Goal: Task Accomplishment & Management: Manage account settings

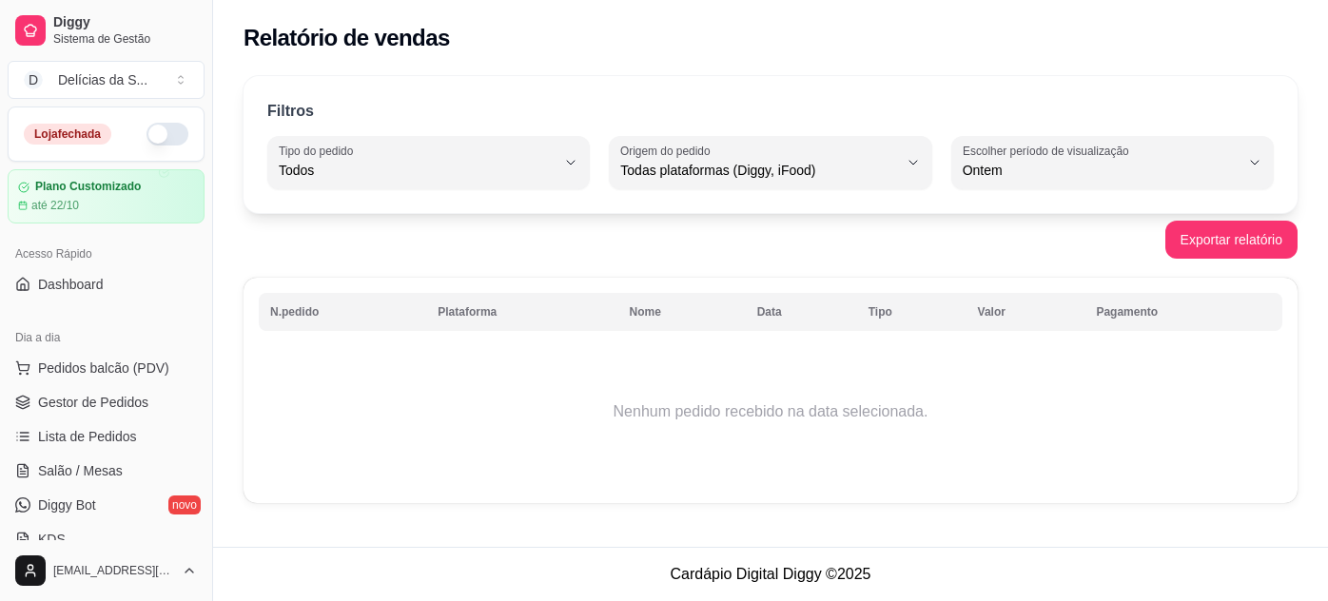
select select "ALL"
select select "1"
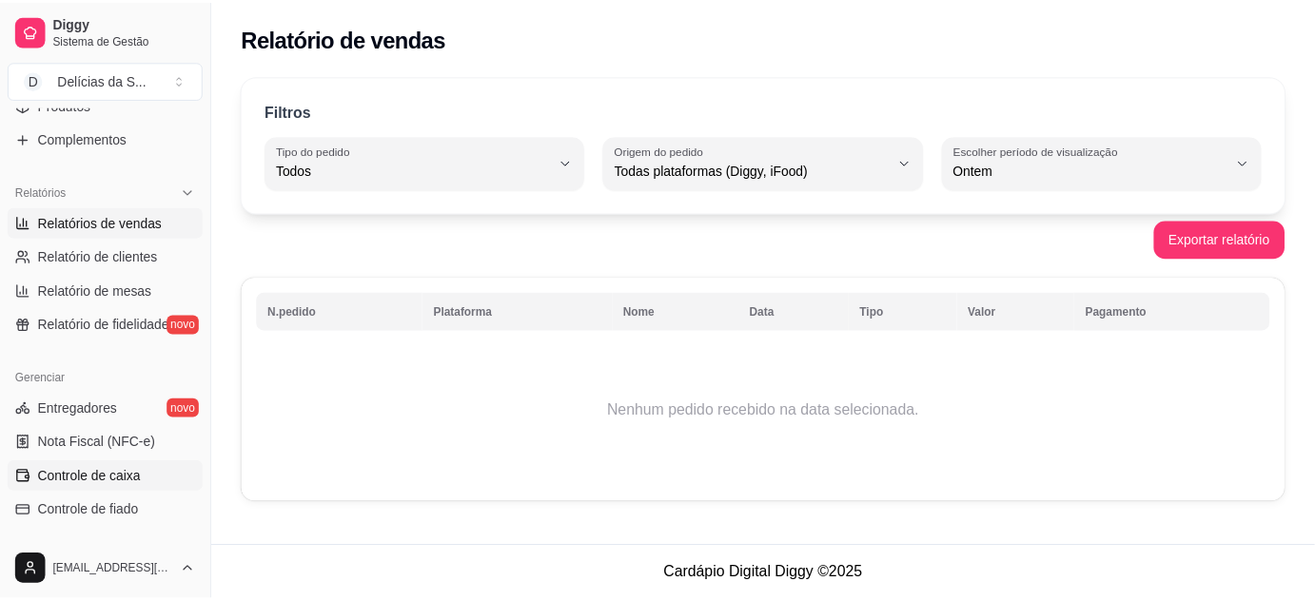
scroll to position [172, 0]
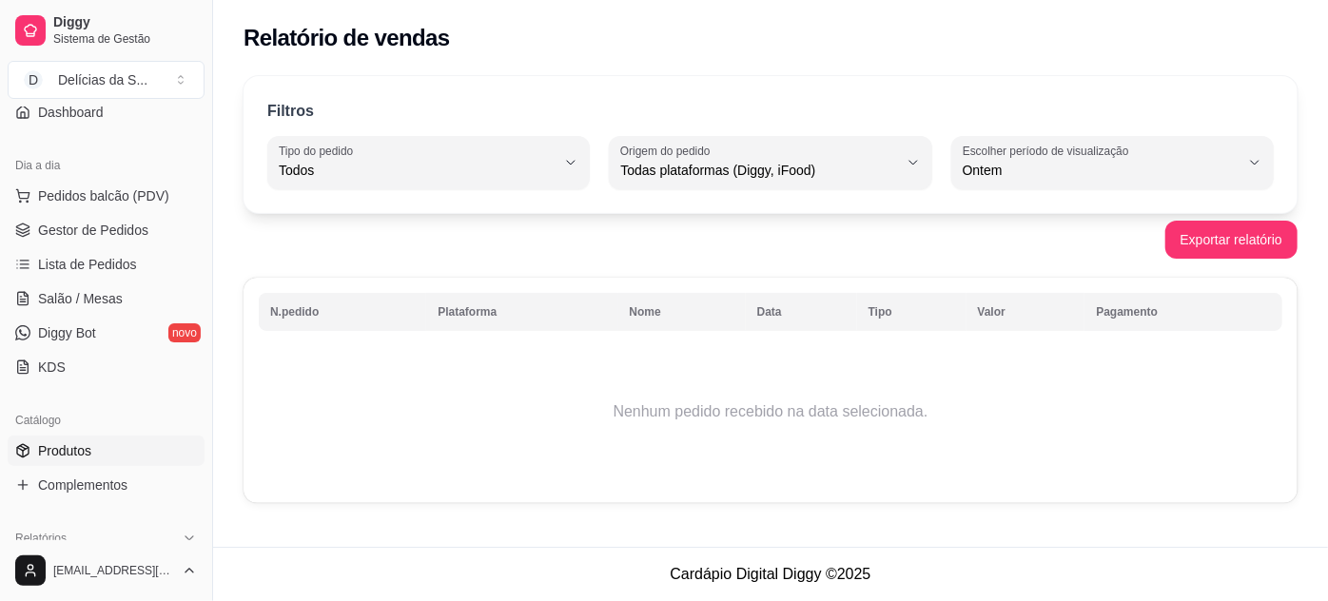
click at [81, 453] on span "Produtos" at bounding box center [64, 450] width 53 height 19
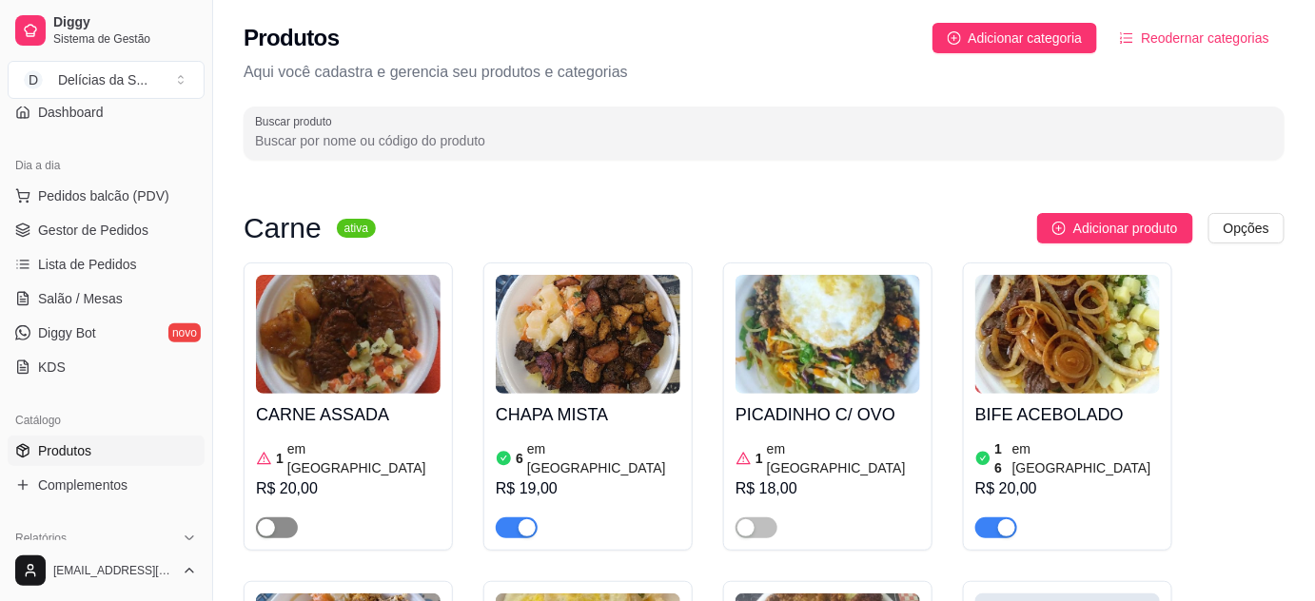
click at [289, 518] on span "button" at bounding box center [277, 528] width 42 height 21
click at [339, 364] on img at bounding box center [348, 334] width 185 height 119
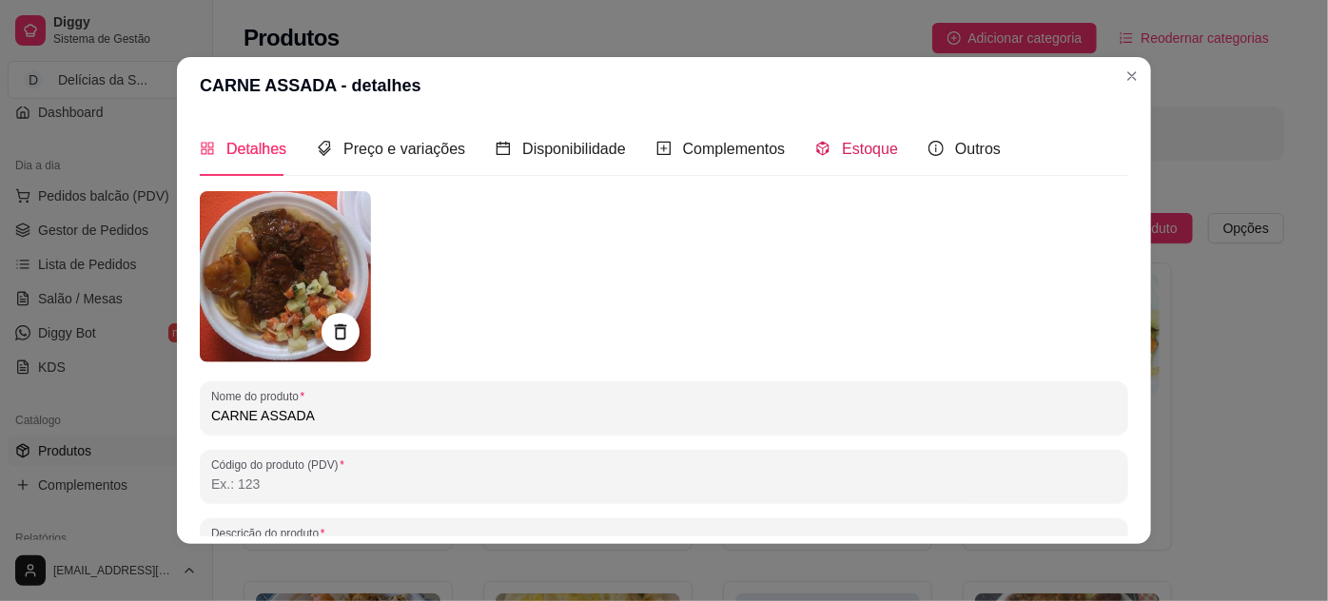
click at [846, 143] on span "Estoque" at bounding box center [870, 149] width 56 height 16
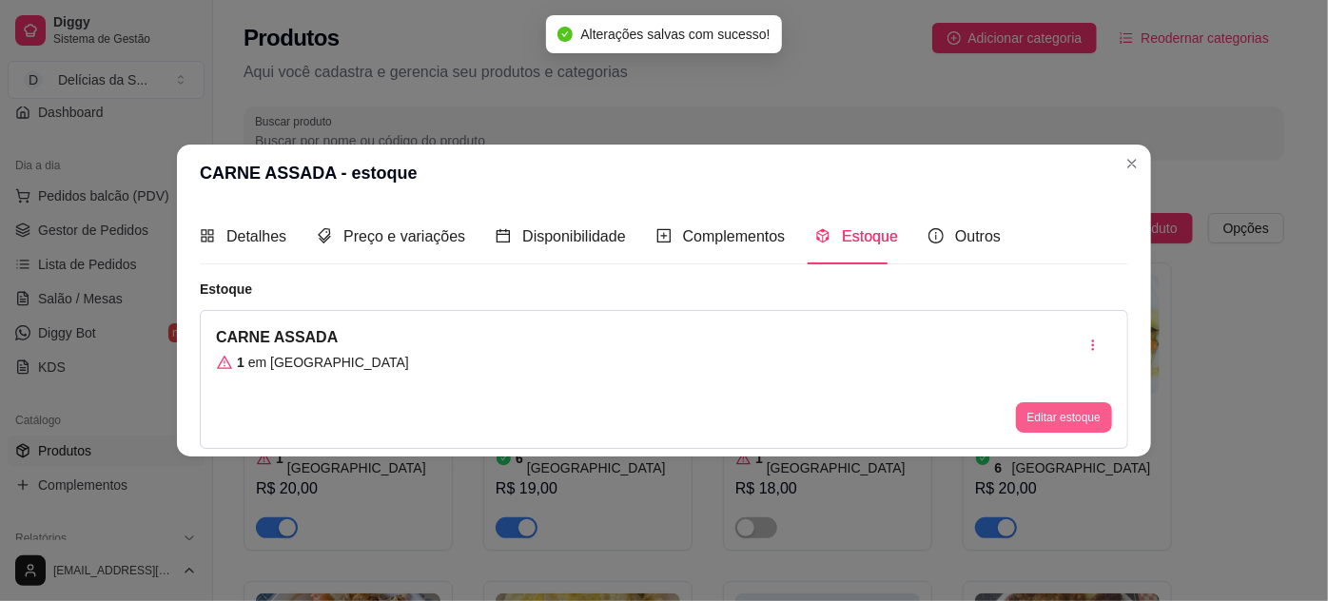
click at [1043, 414] on button "Editar estoque" at bounding box center [1064, 417] width 96 height 30
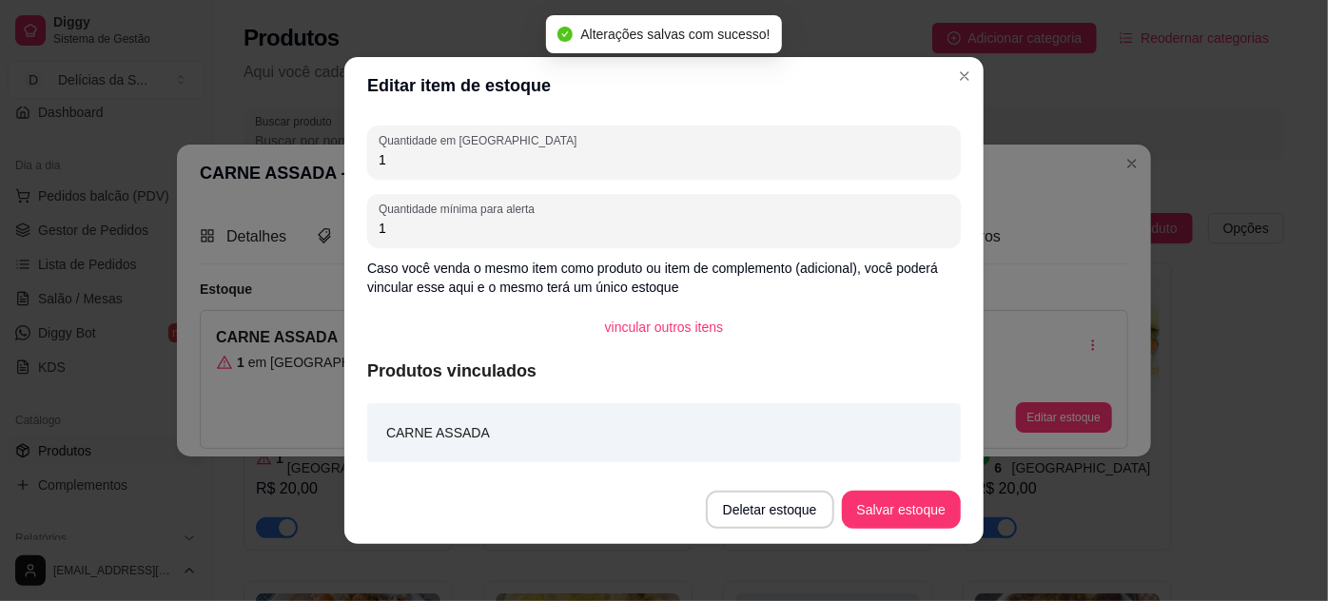
click at [817, 158] on input "1" at bounding box center [664, 159] width 571 height 19
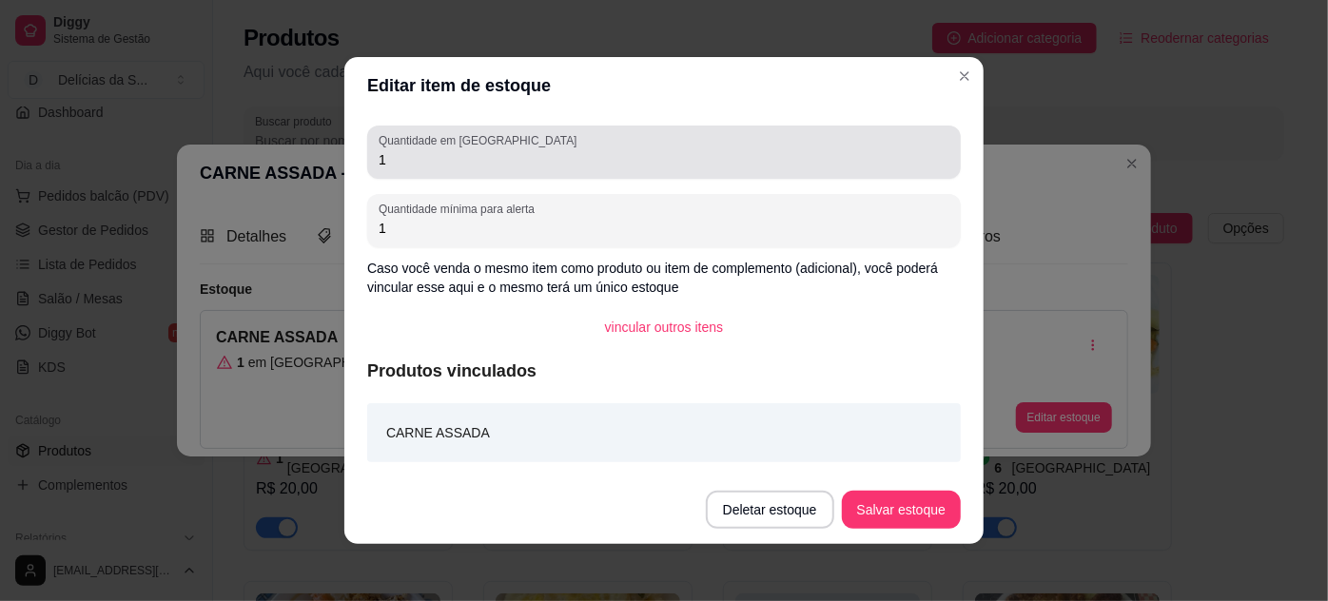
click at [794, 174] on div "Quantidade em estoque 1" at bounding box center [664, 152] width 594 height 53
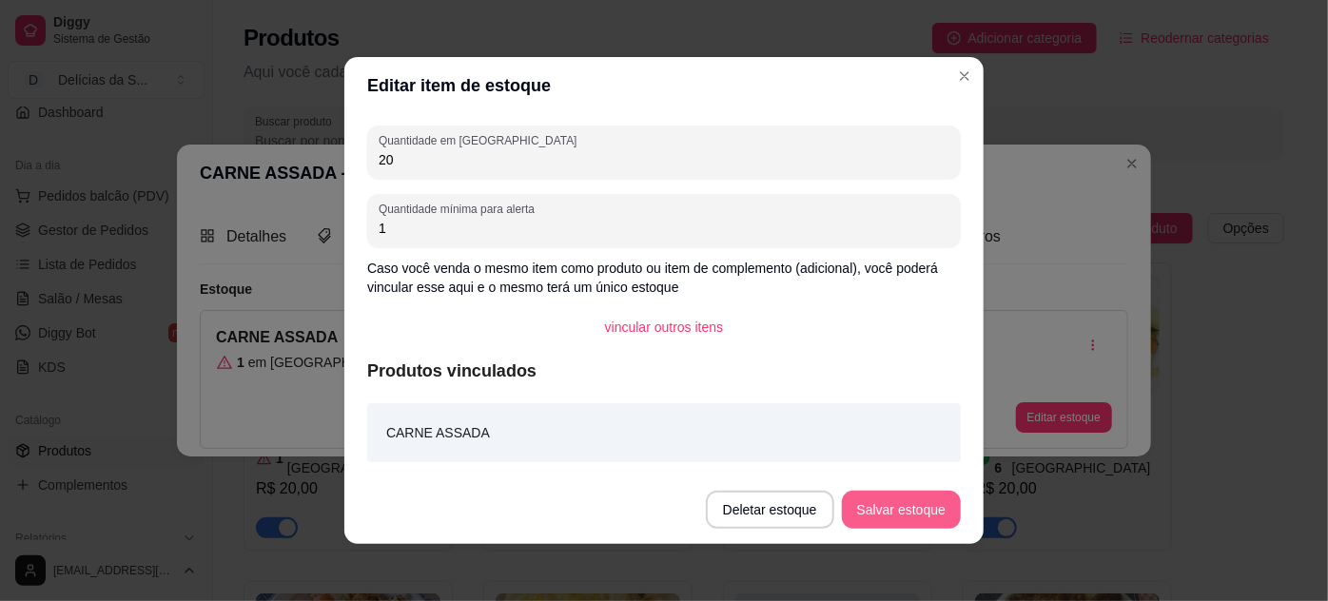
type input "20"
click at [898, 500] on button "Salvar estoque" at bounding box center [901, 510] width 119 height 38
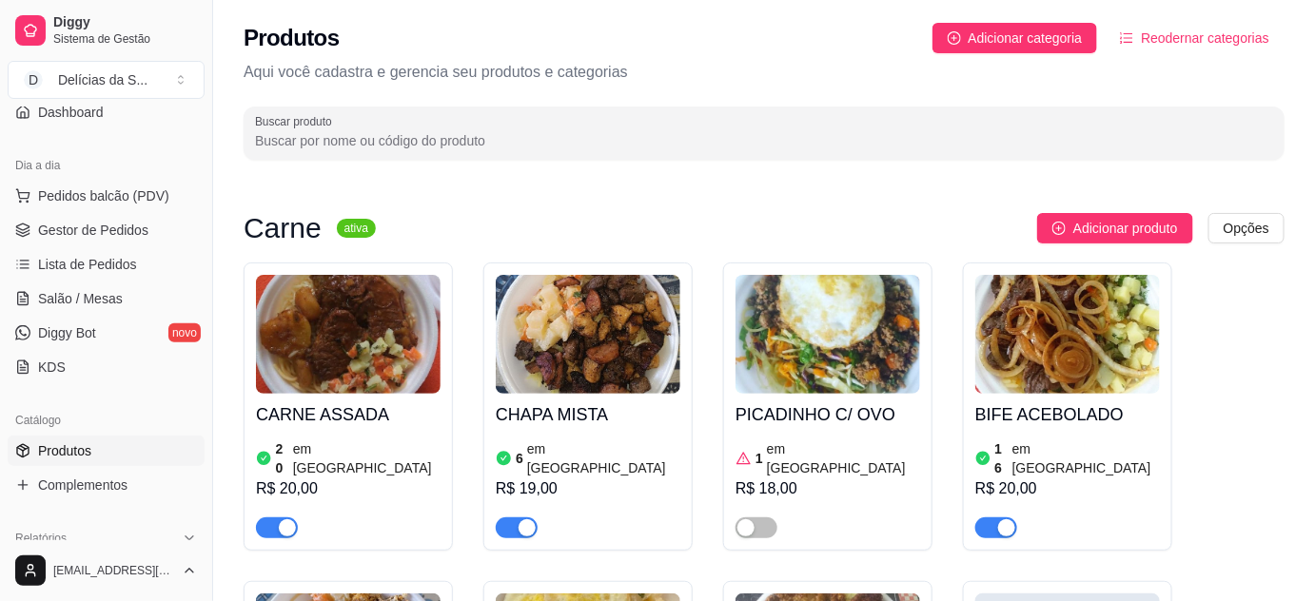
click at [827, 368] on img at bounding box center [827, 334] width 185 height 119
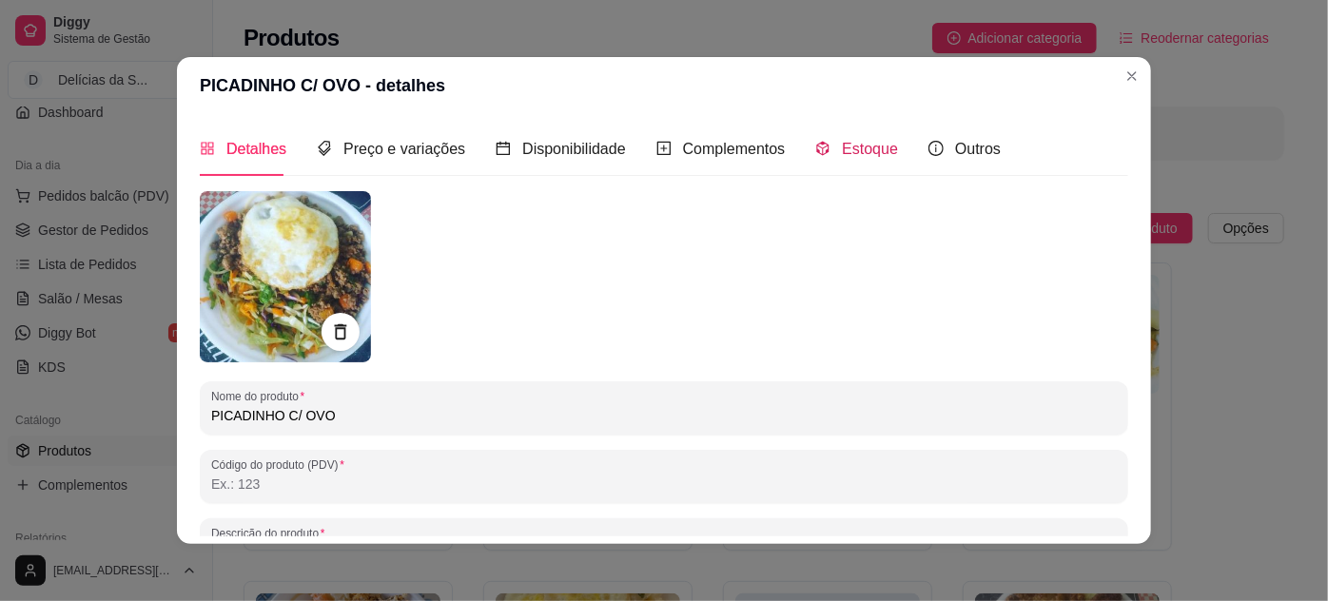
click at [842, 151] on span "Estoque" at bounding box center [870, 149] width 56 height 16
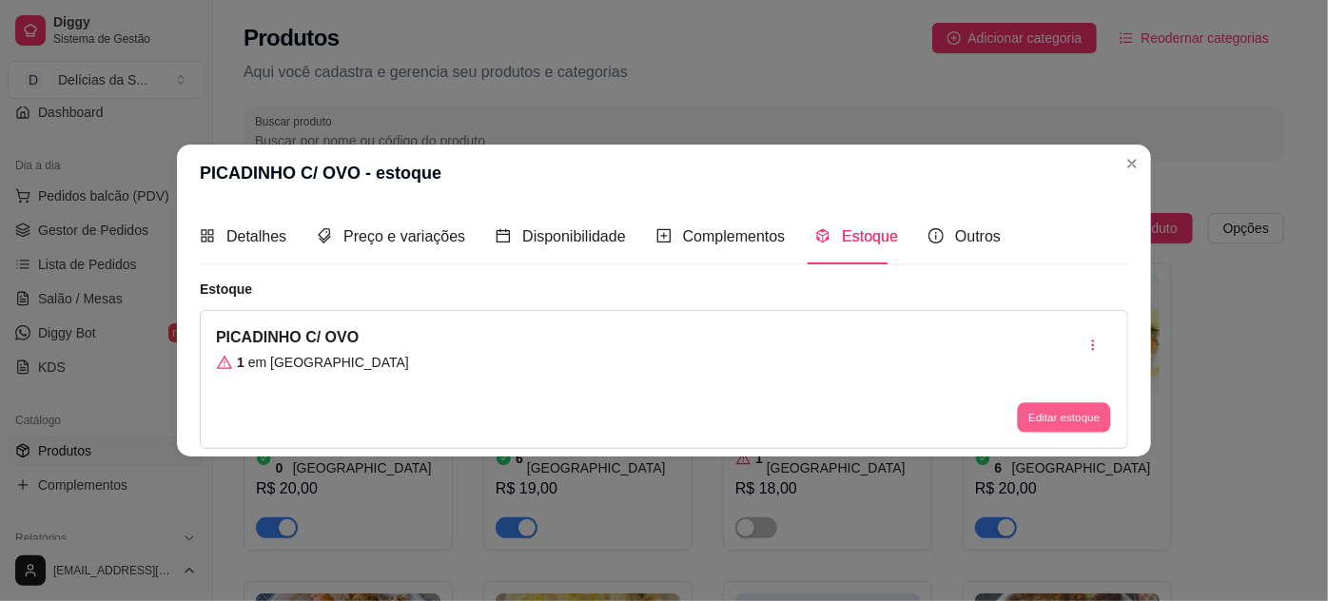
click at [1048, 411] on button "Editar estoque" at bounding box center [1063, 416] width 93 height 29
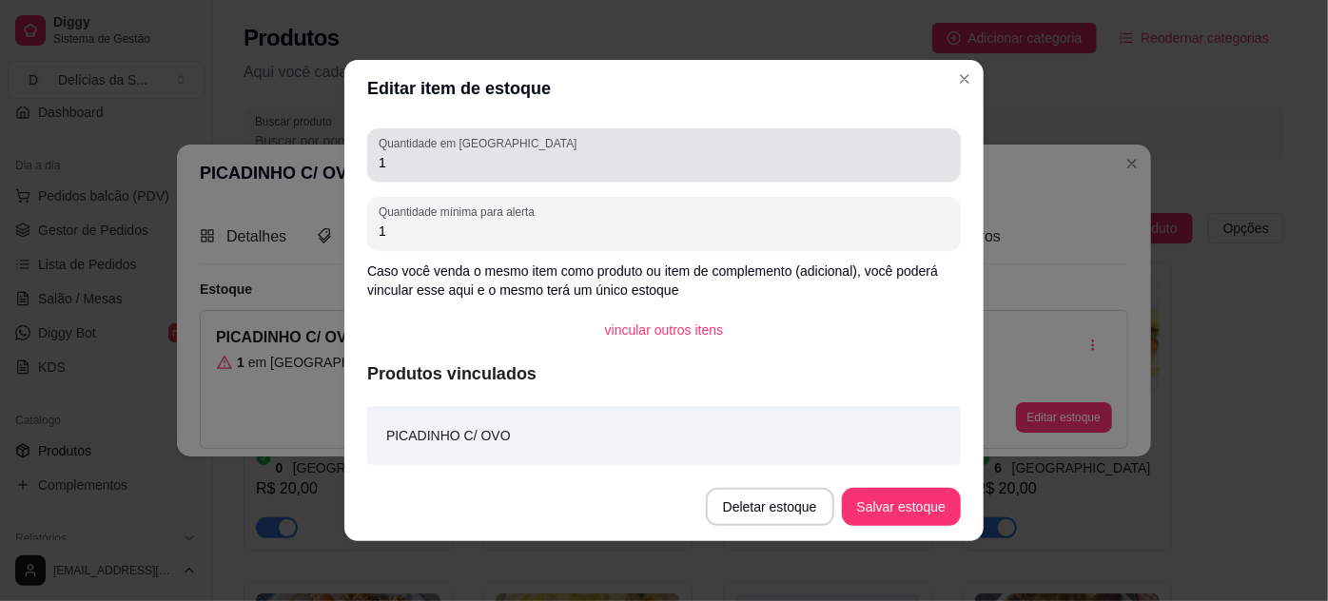
click at [877, 172] on div "1" at bounding box center [664, 155] width 571 height 38
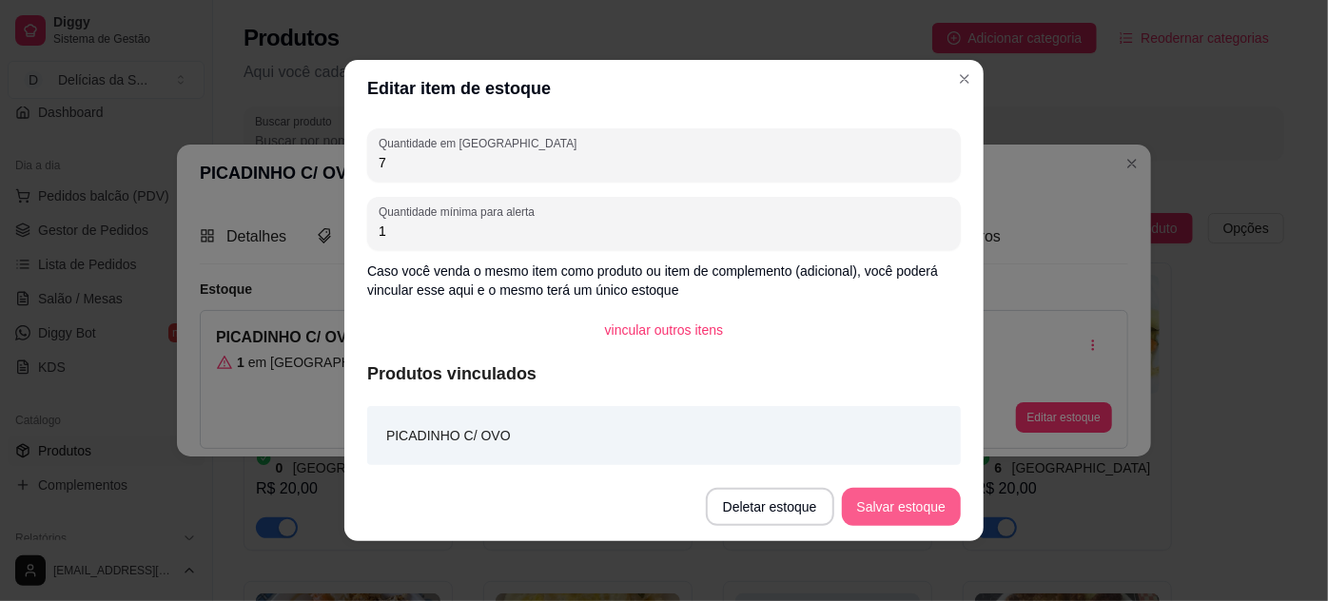
type input "7"
click at [864, 499] on button "Salvar estoque" at bounding box center [901, 507] width 119 height 38
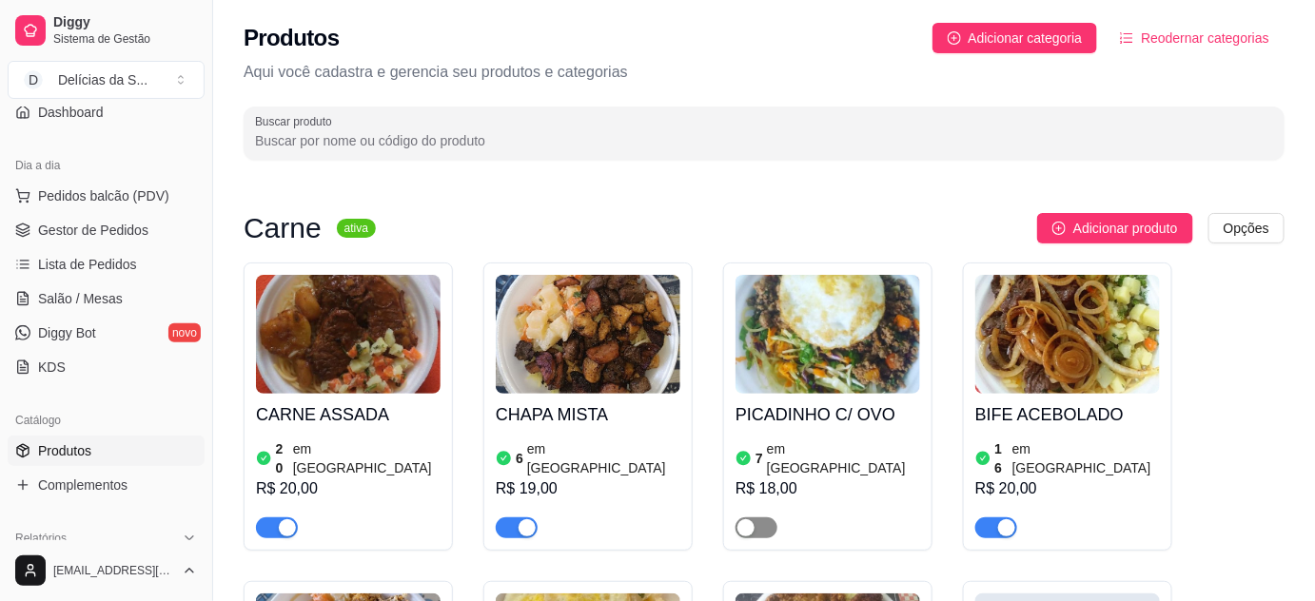
click at [758, 518] on span "button" at bounding box center [756, 528] width 42 height 21
click at [989, 347] on img at bounding box center [1067, 334] width 185 height 119
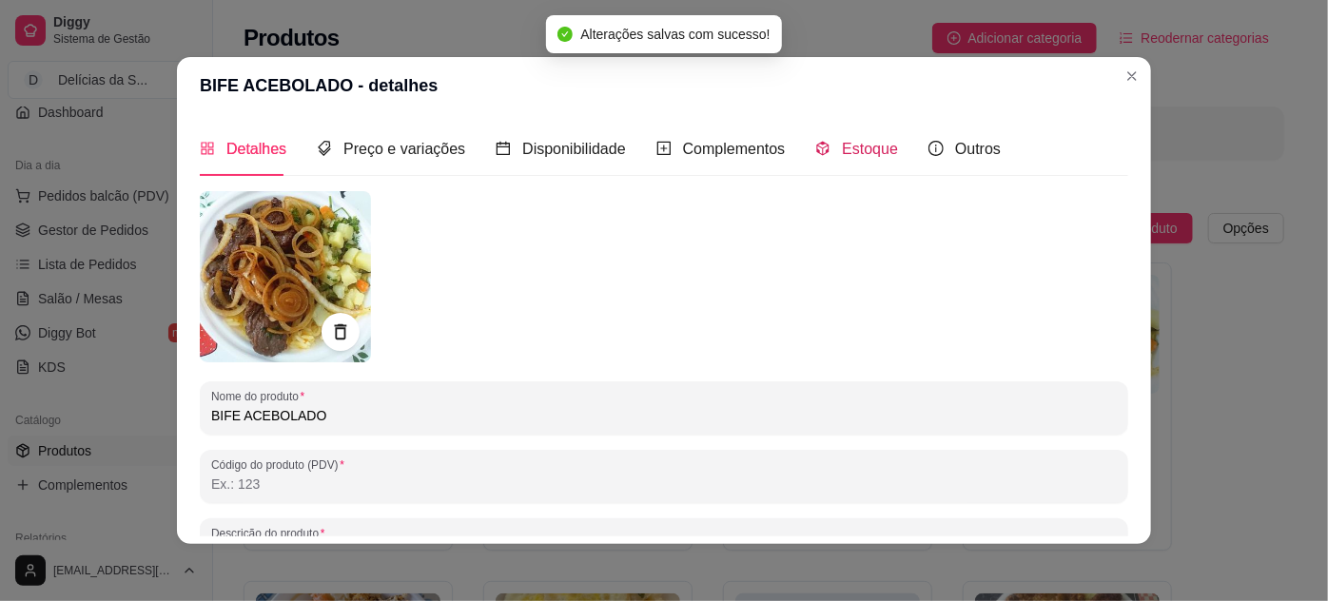
click at [844, 146] on span "Estoque" at bounding box center [870, 149] width 56 height 16
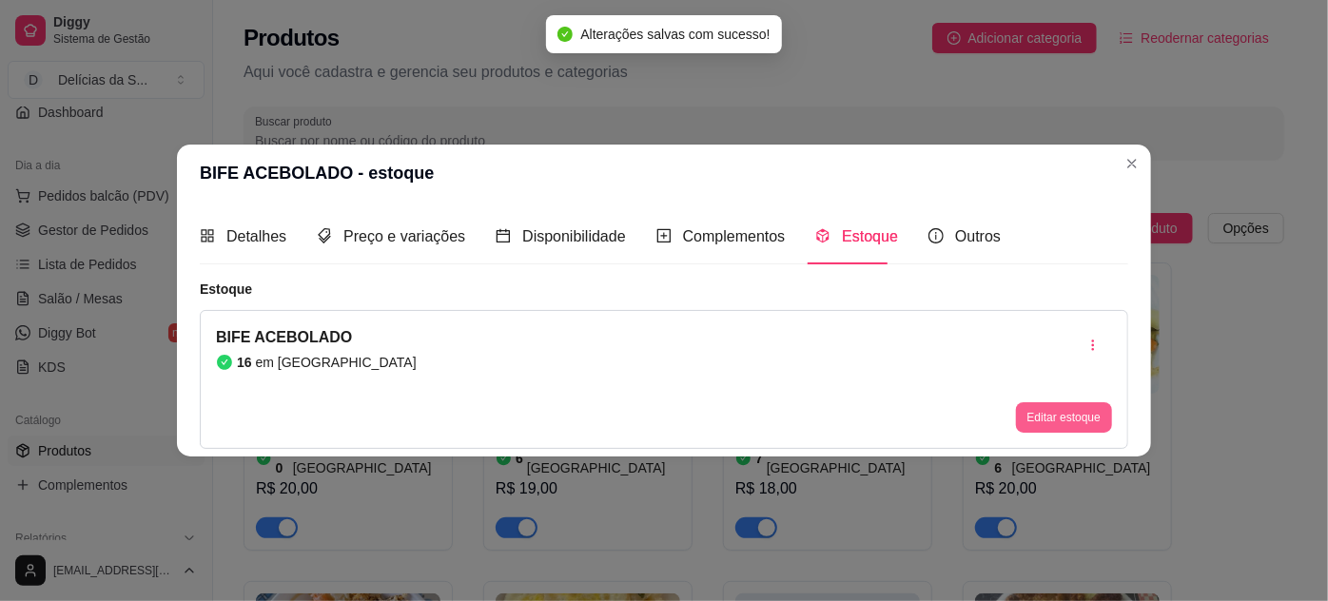
click at [1061, 419] on button "Editar estoque" at bounding box center [1064, 417] width 96 height 30
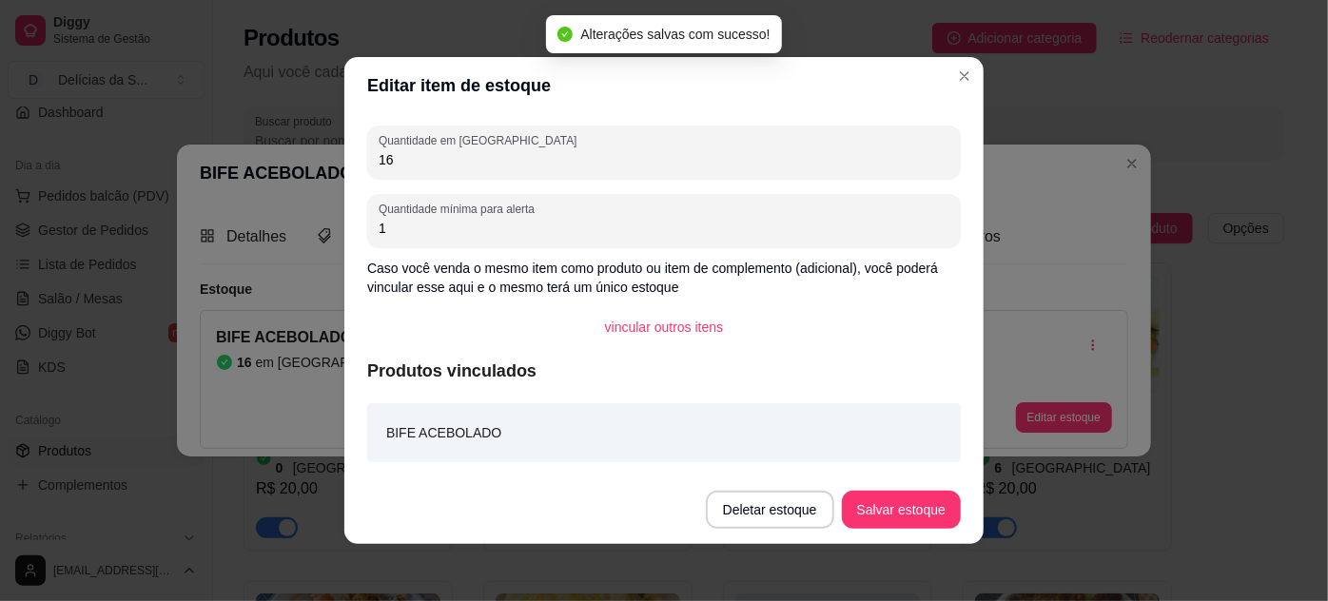
click at [888, 168] on div "16" at bounding box center [664, 152] width 571 height 38
type input "1"
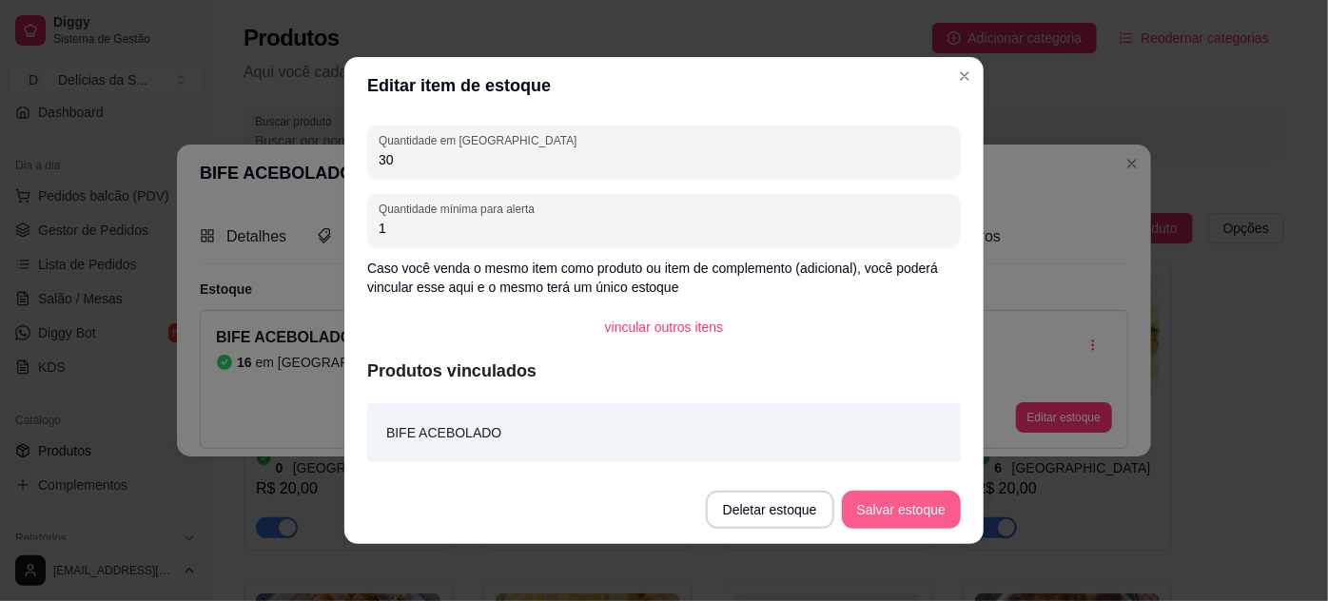
type input "30"
click at [914, 501] on button "Salvar estoque" at bounding box center [901, 510] width 119 height 38
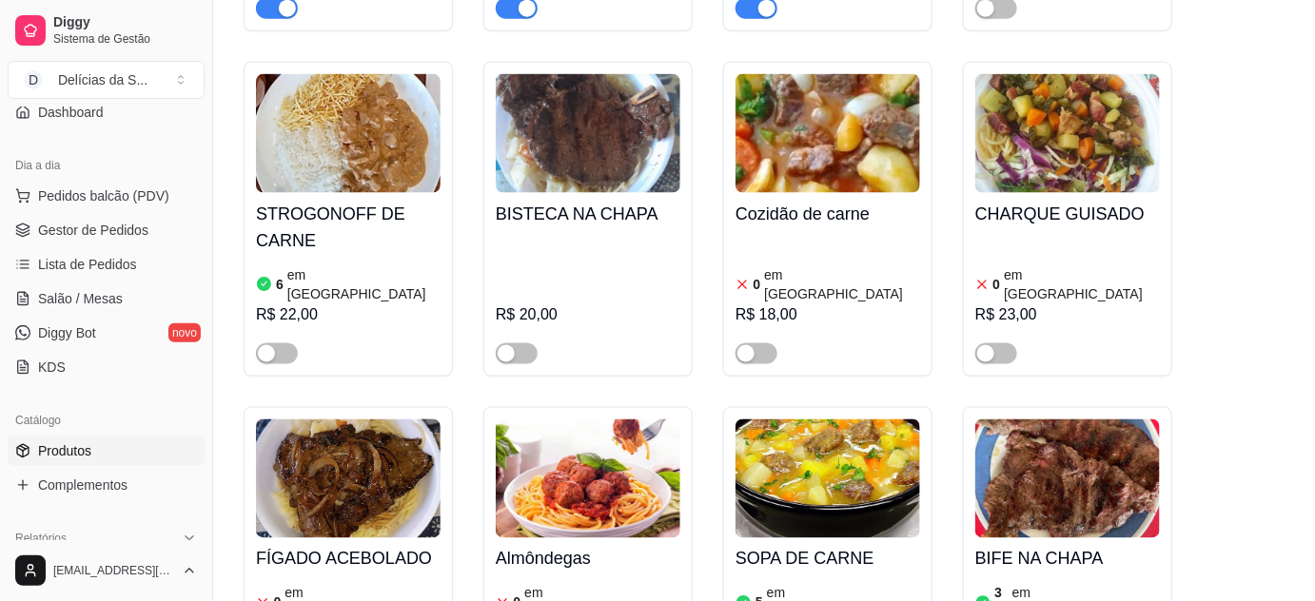
scroll to position [1037, 0]
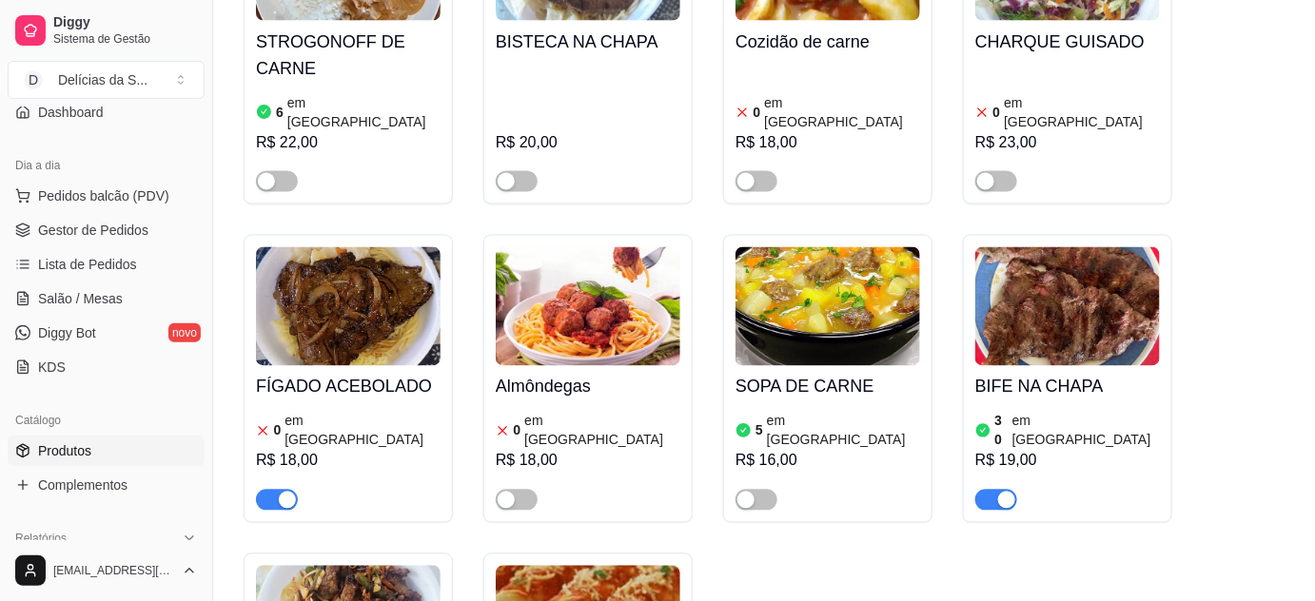
click at [274, 490] on span "button" at bounding box center [277, 500] width 42 height 21
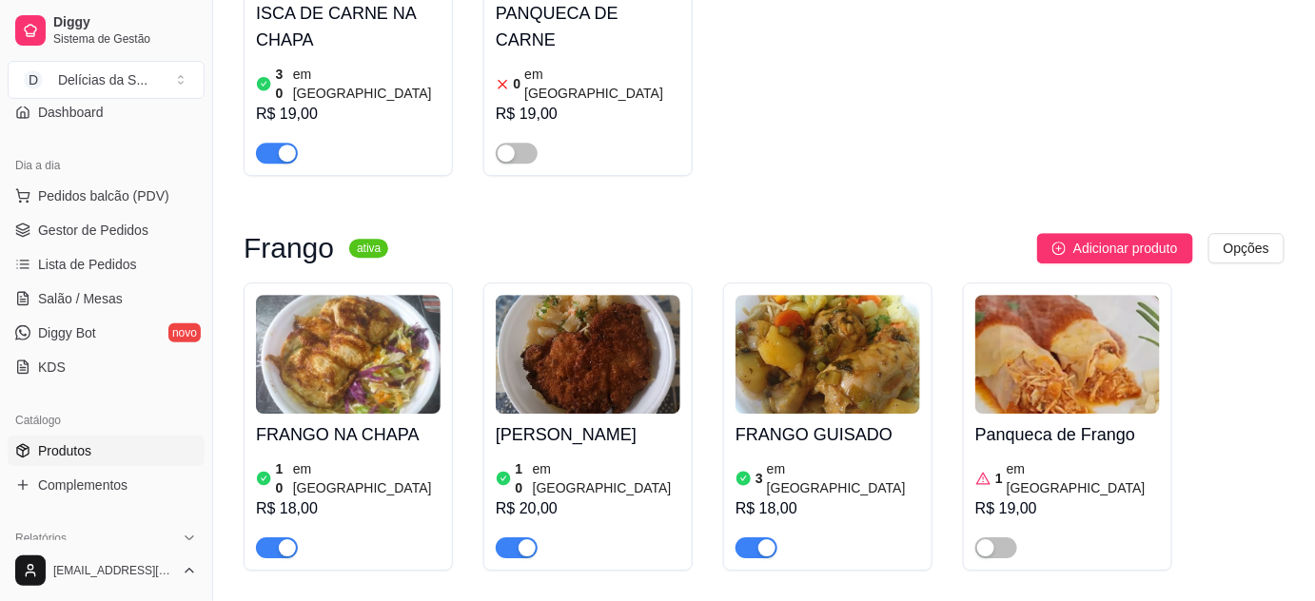
scroll to position [1903, 0]
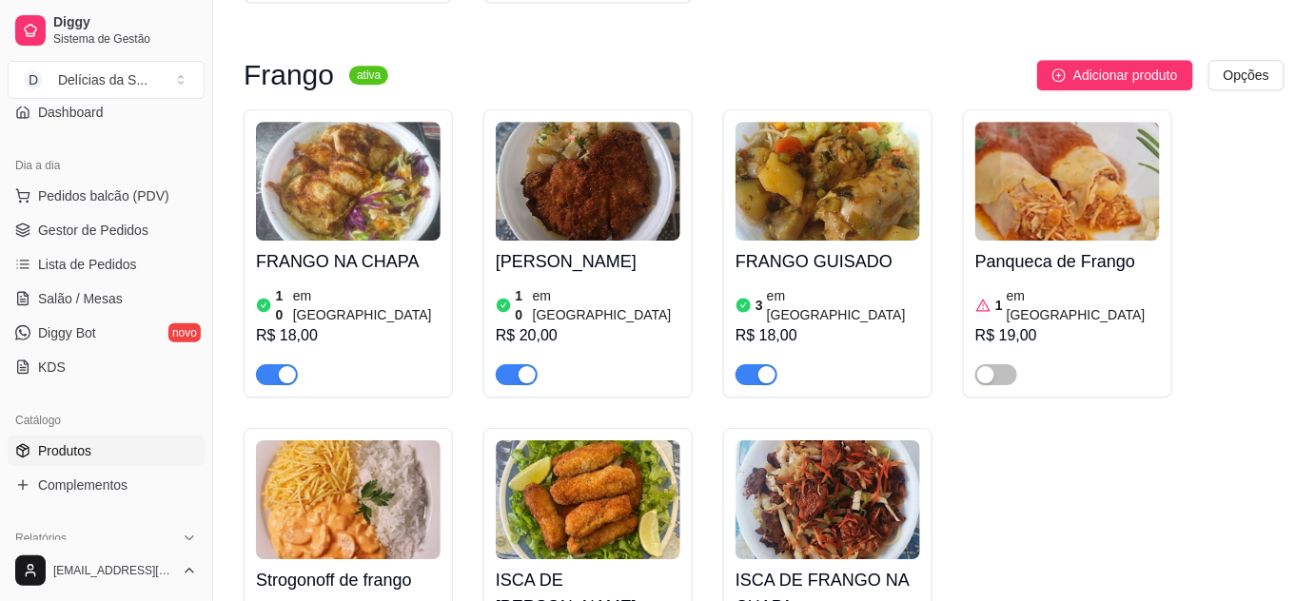
click at [398, 124] on img at bounding box center [348, 181] width 185 height 119
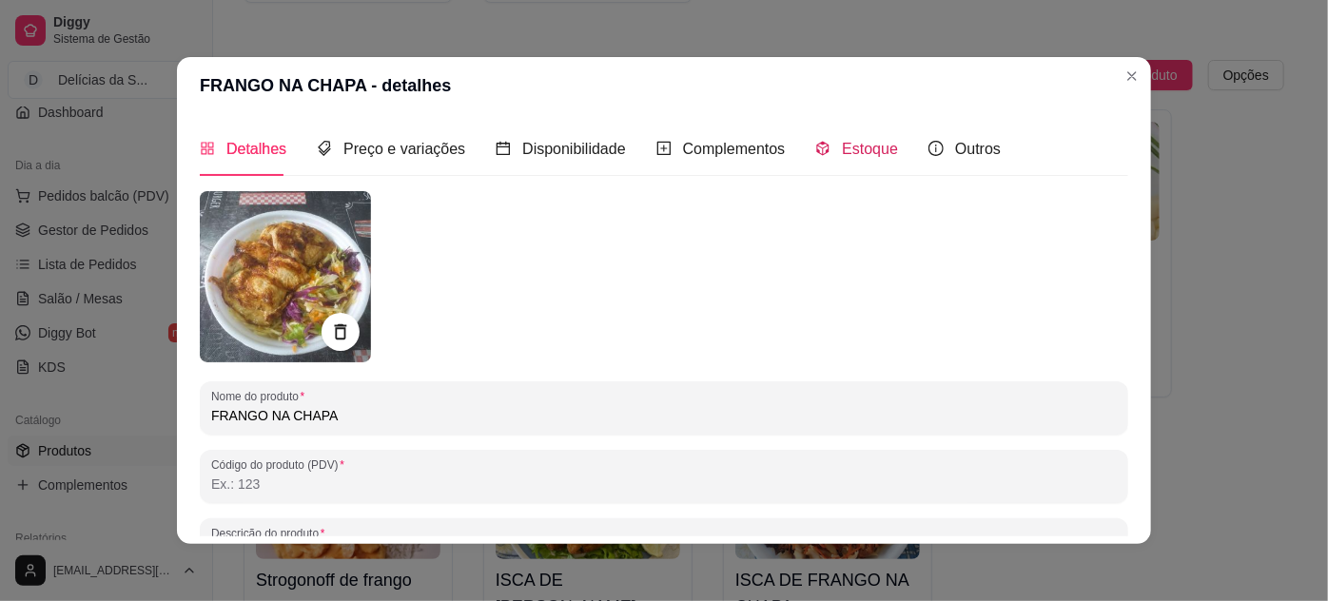
click at [850, 159] on div "Estoque" at bounding box center [856, 149] width 83 height 24
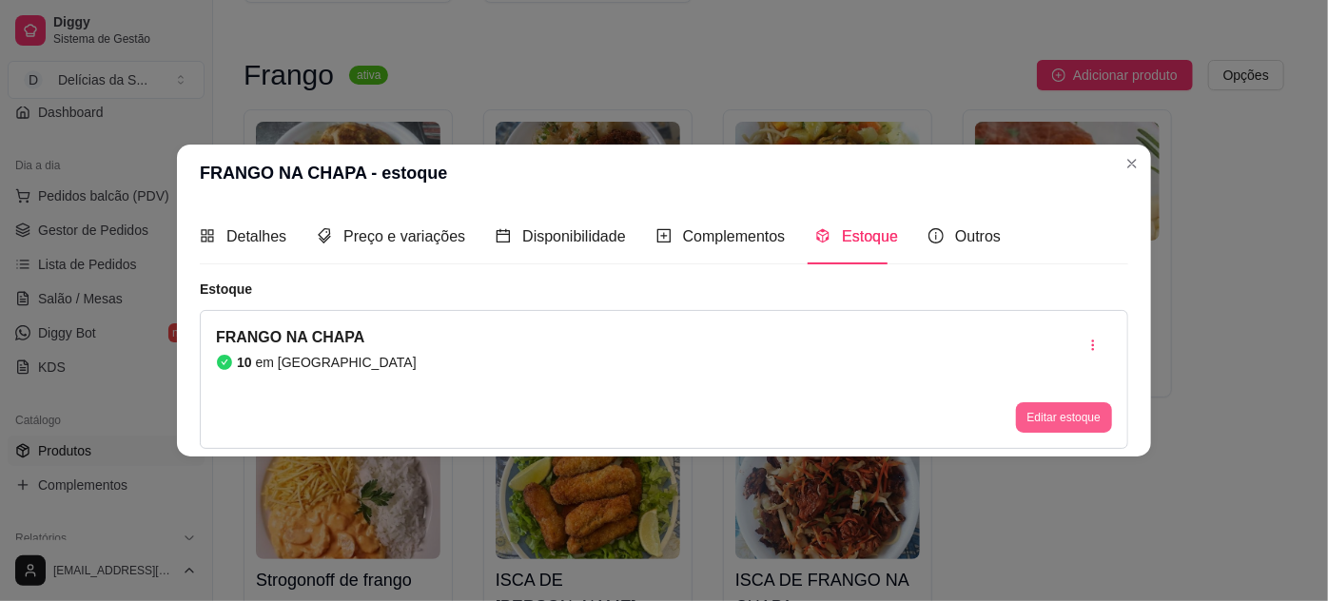
click at [1043, 415] on button "Editar estoque" at bounding box center [1064, 417] width 96 height 30
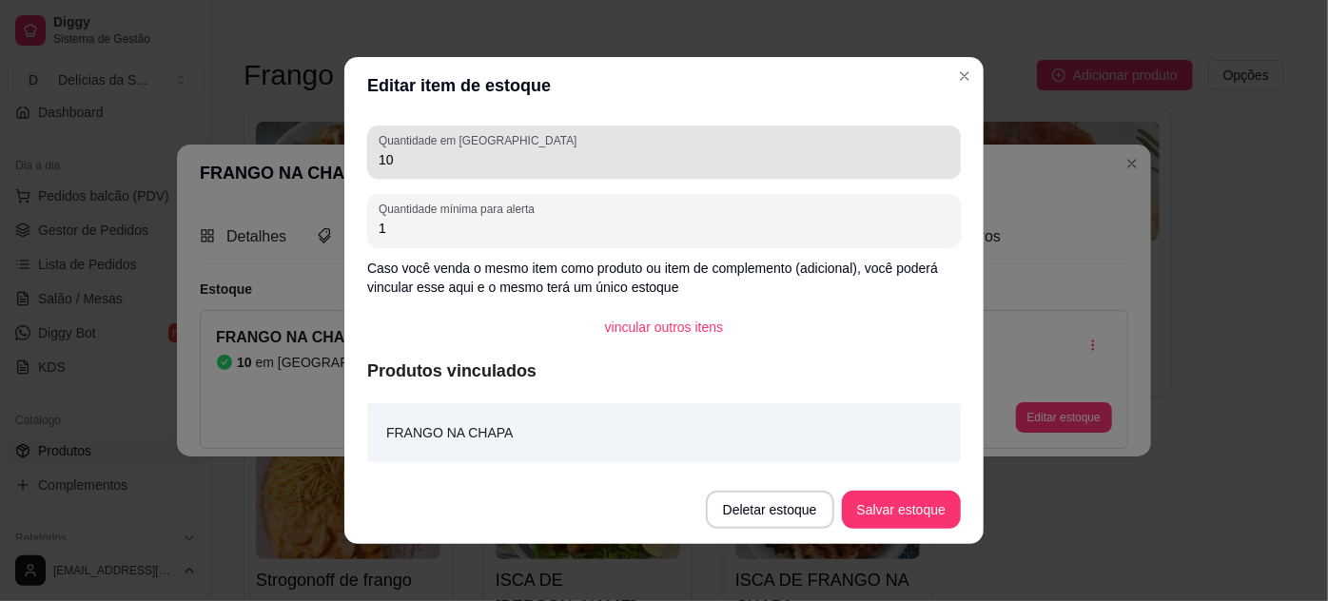
click at [840, 157] on input "10" at bounding box center [664, 159] width 571 height 19
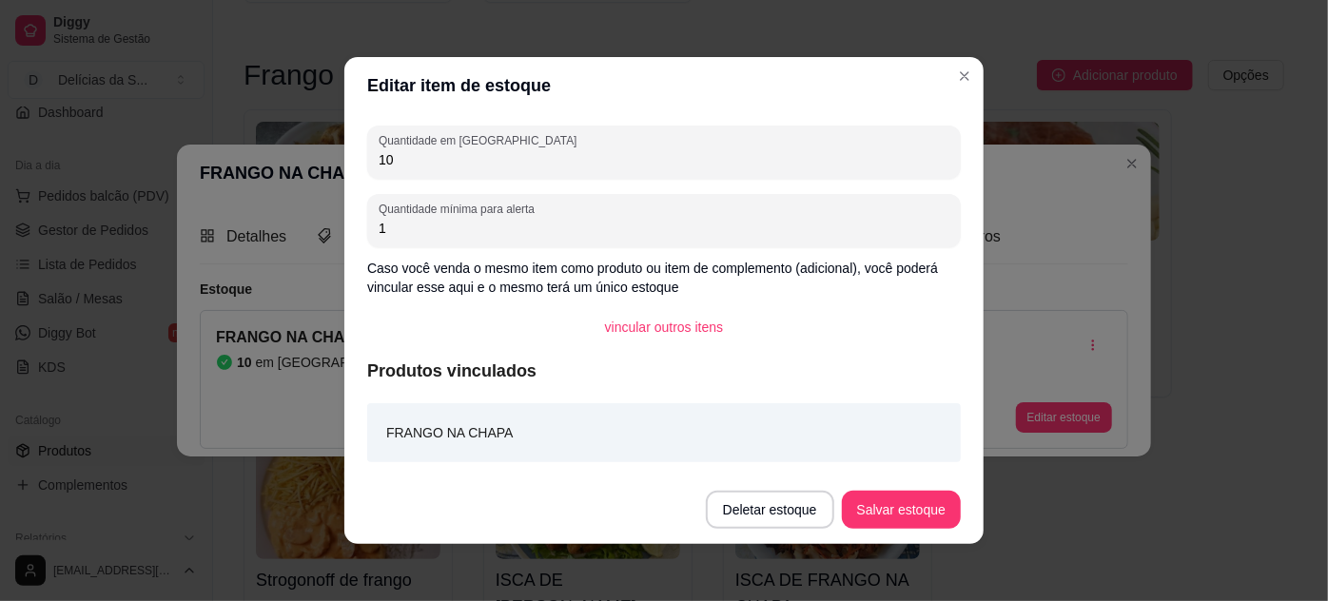
type input "1"
type input "30"
click at [922, 501] on button "Salvar estoque" at bounding box center [901, 510] width 119 height 38
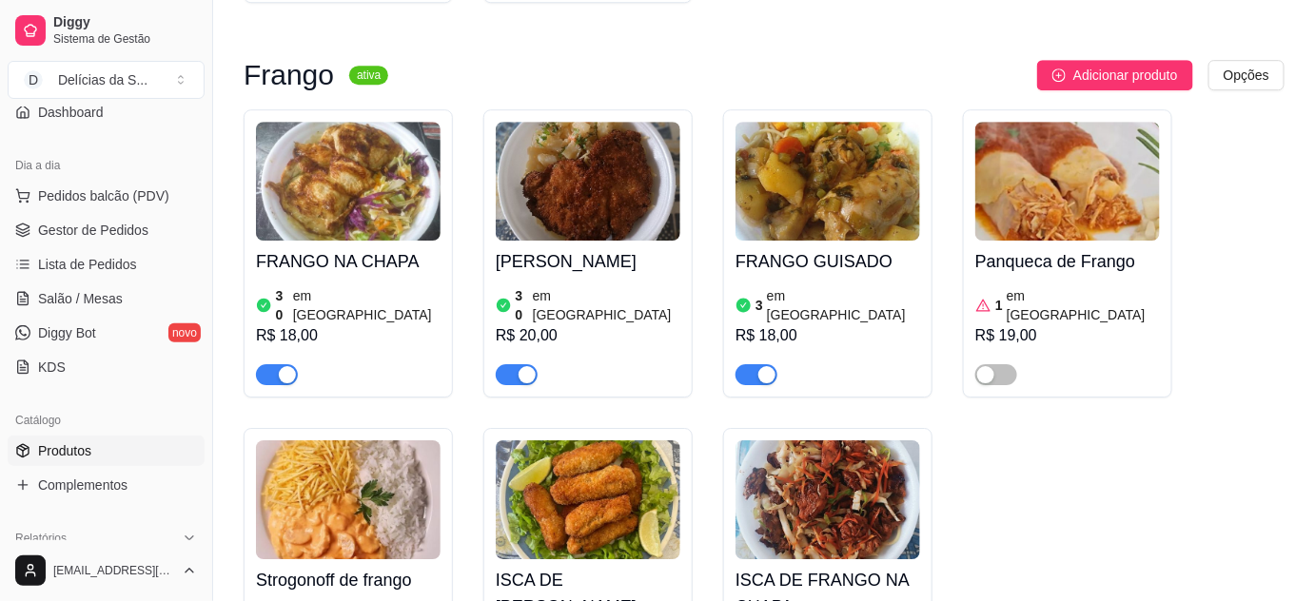
click at [749, 364] on span "button" at bounding box center [756, 374] width 42 height 21
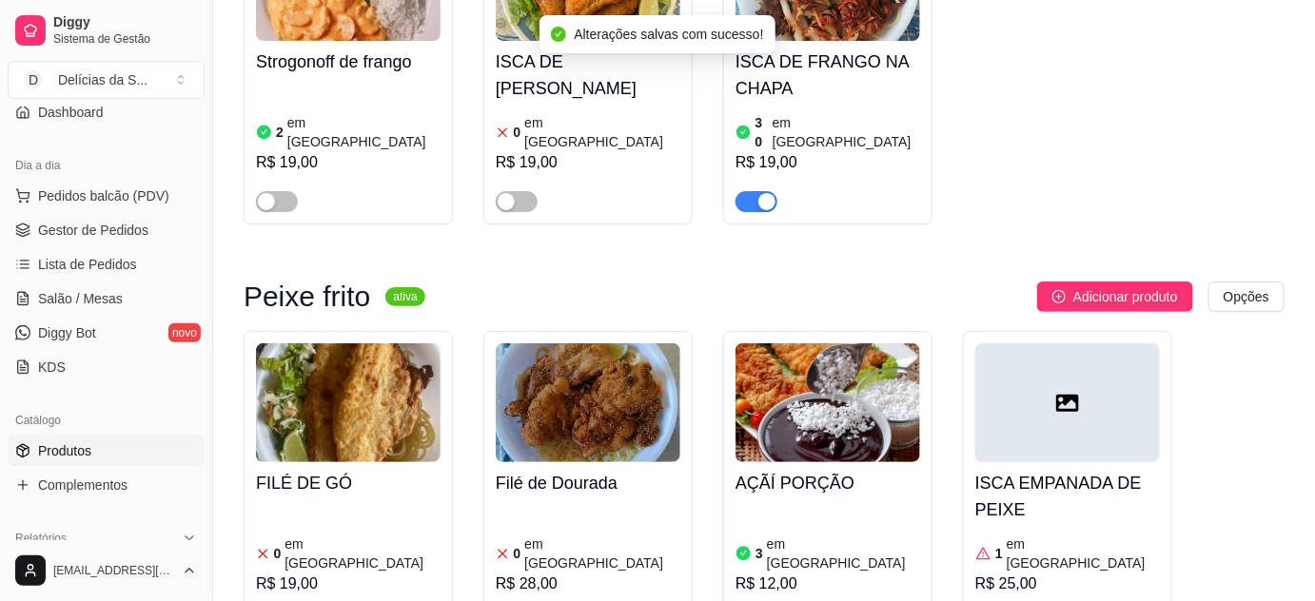
scroll to position [2595, 0]
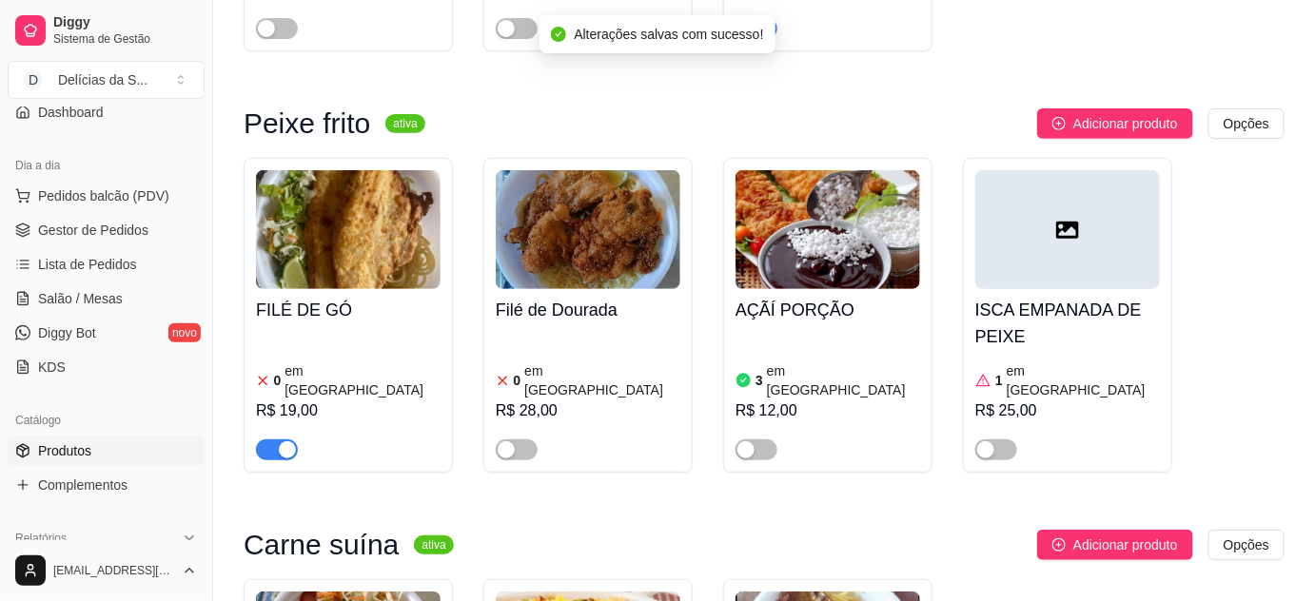
click at [256, 440] on span "button" at bounding box center [277, 450] width 42 height 21
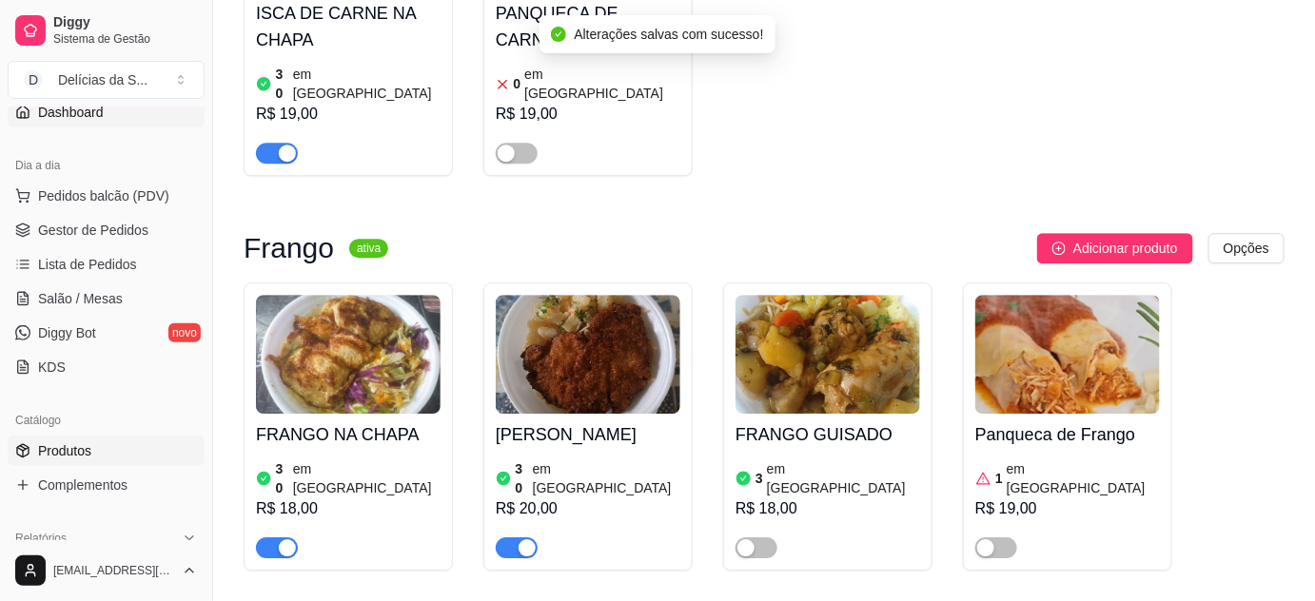
scroll to position [0, 0]
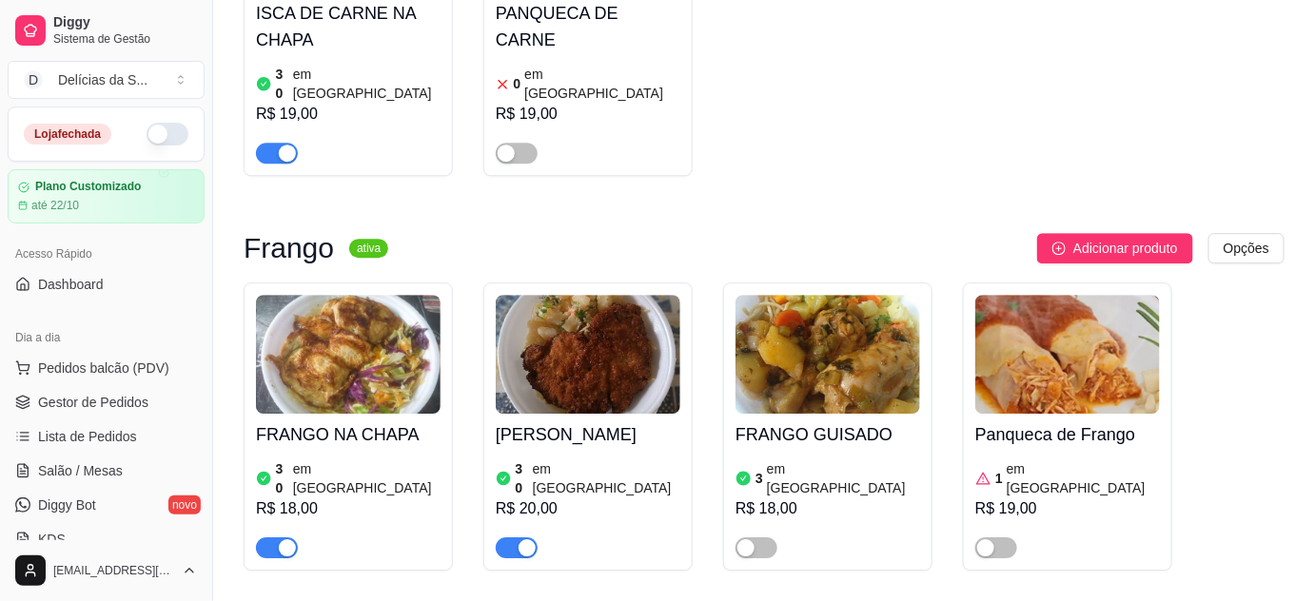
click at [157, 135] on button "button" at bounding box center [168, 134] width 42 height 23
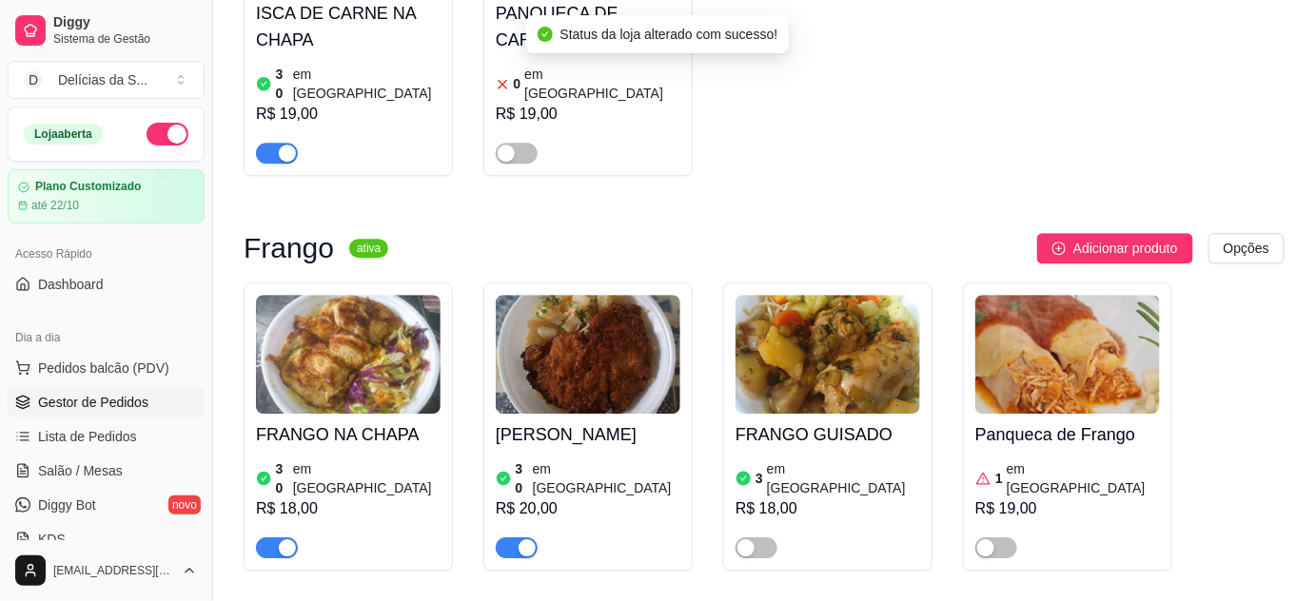
click at [133, 403] on span "Gestor de Pedidos" at bounding box center [93, 402] width 110 height 19
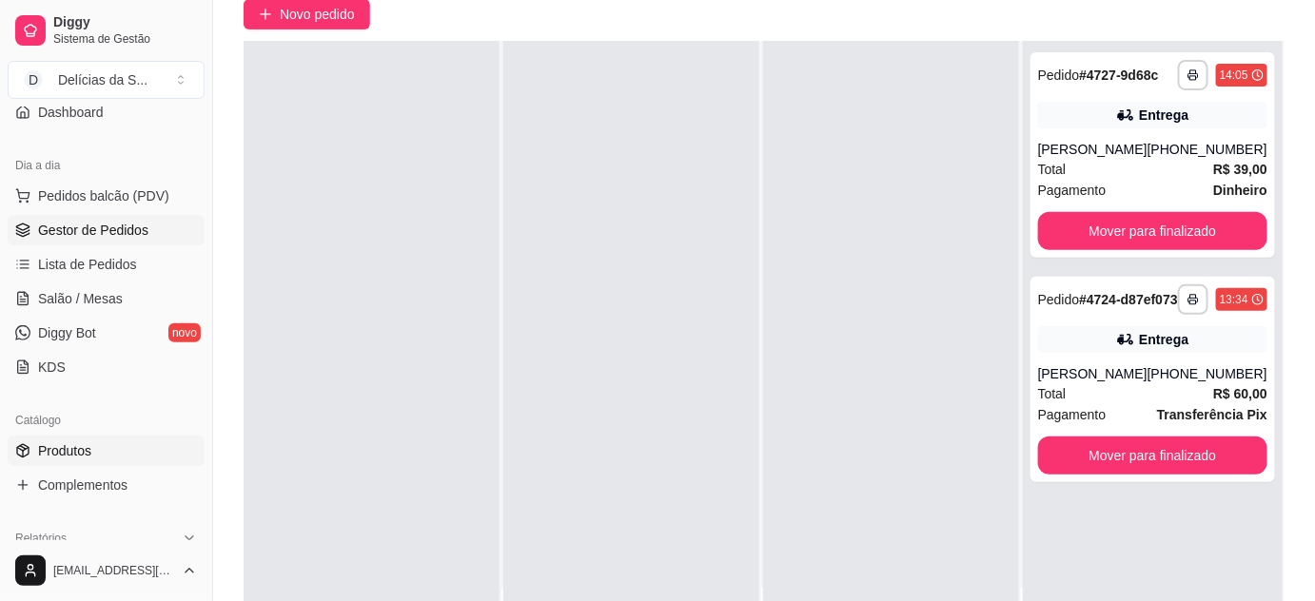
scroll to position [345, 0]
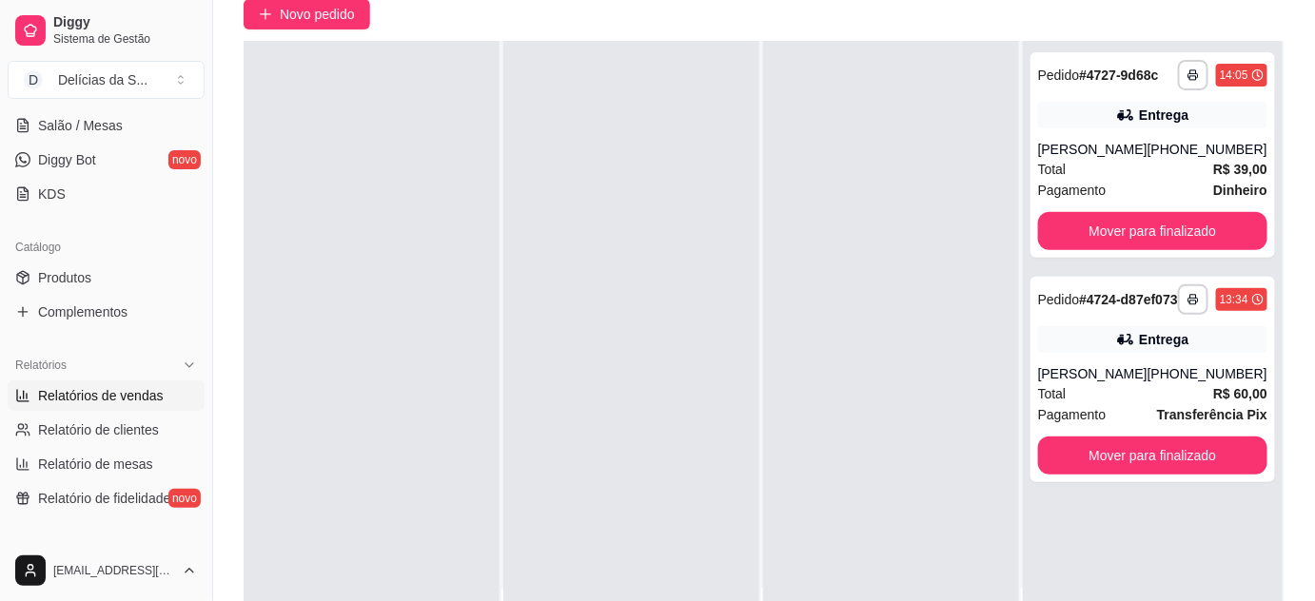
click at [135, 398] on span "Relatórios de vendas" at bounding box center [101, 395] width 126 height 19
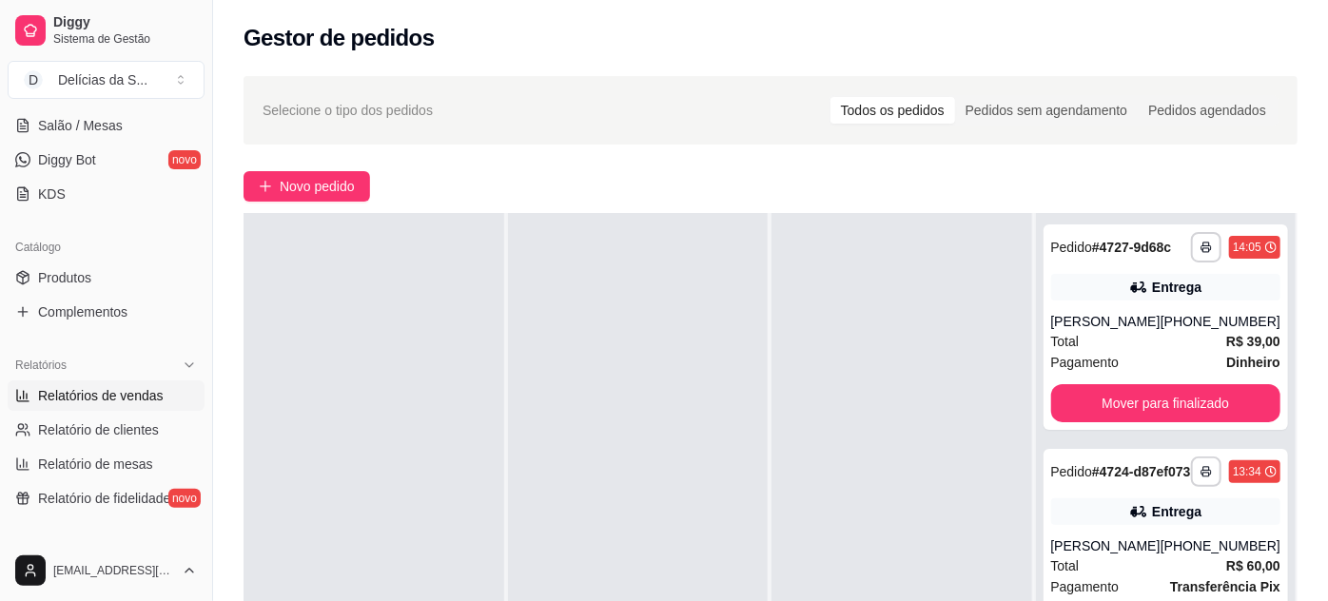
select select "ALL"
select select "0"
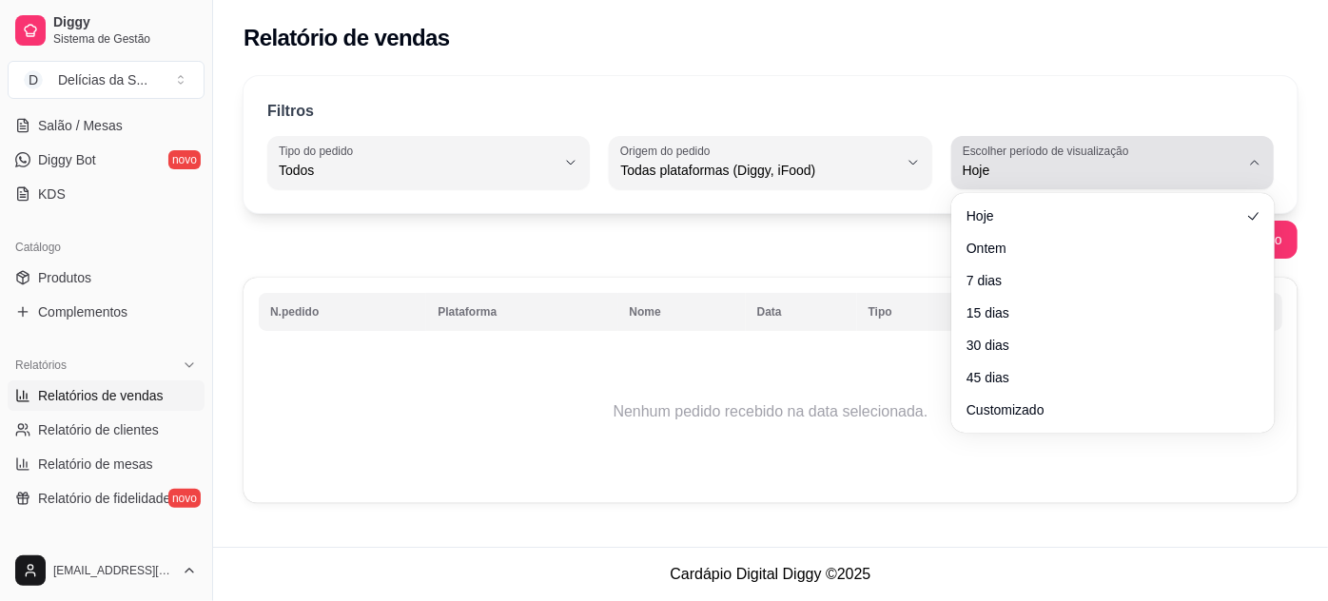
click at [1252, 171] on button "Escolher período de visualização Hoje" at bounding box center [1112, 162] width 323 height 53
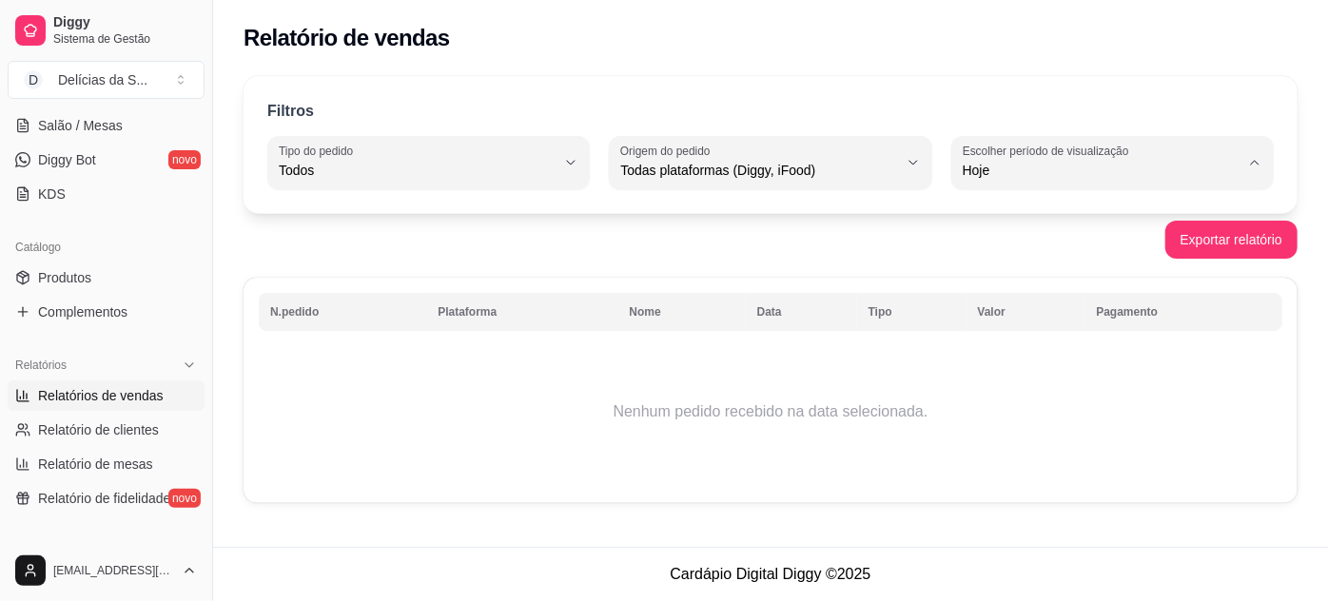
click at [1022, 410] on span "Customizado" at bounding box center [1103, 401] width 263 height 18
type input "-1"
select select "-1"
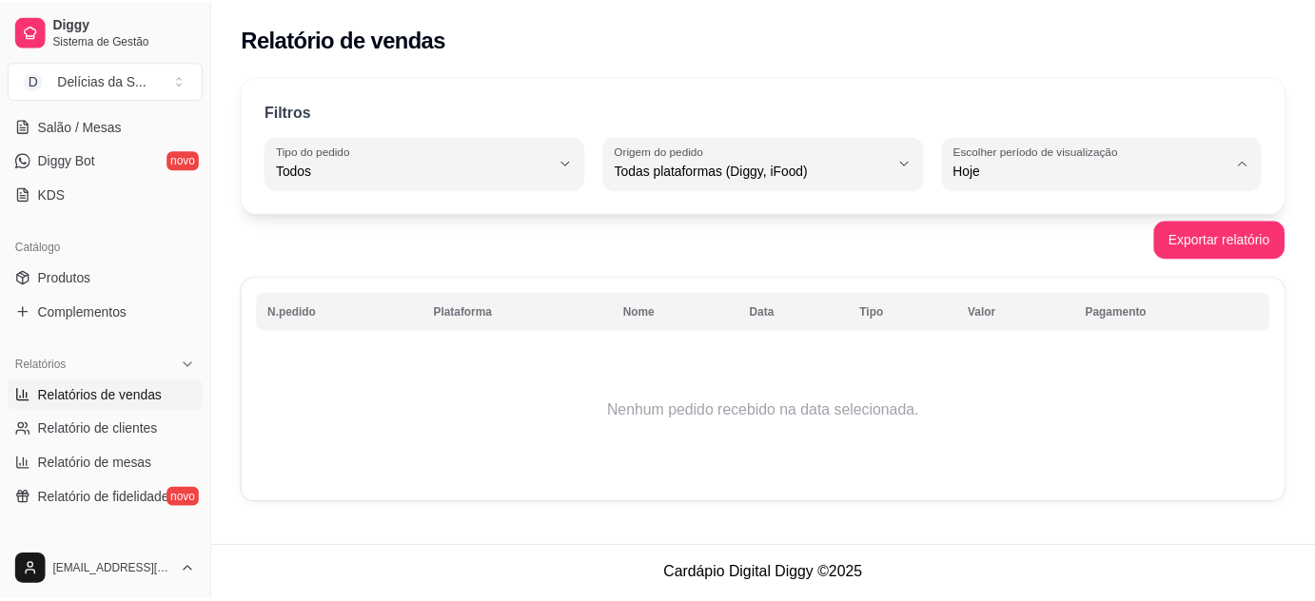
scroll to position [17, 0]
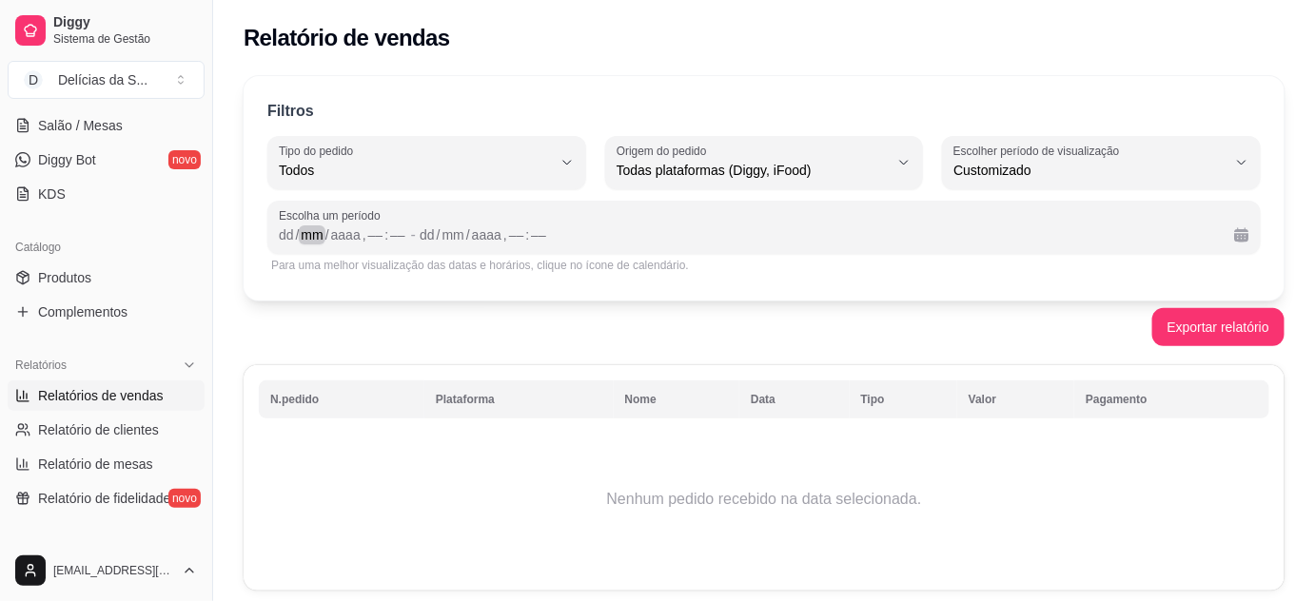
click at [304, 237] on div "mm" at bounding box center [312, 234] width 26 height 19
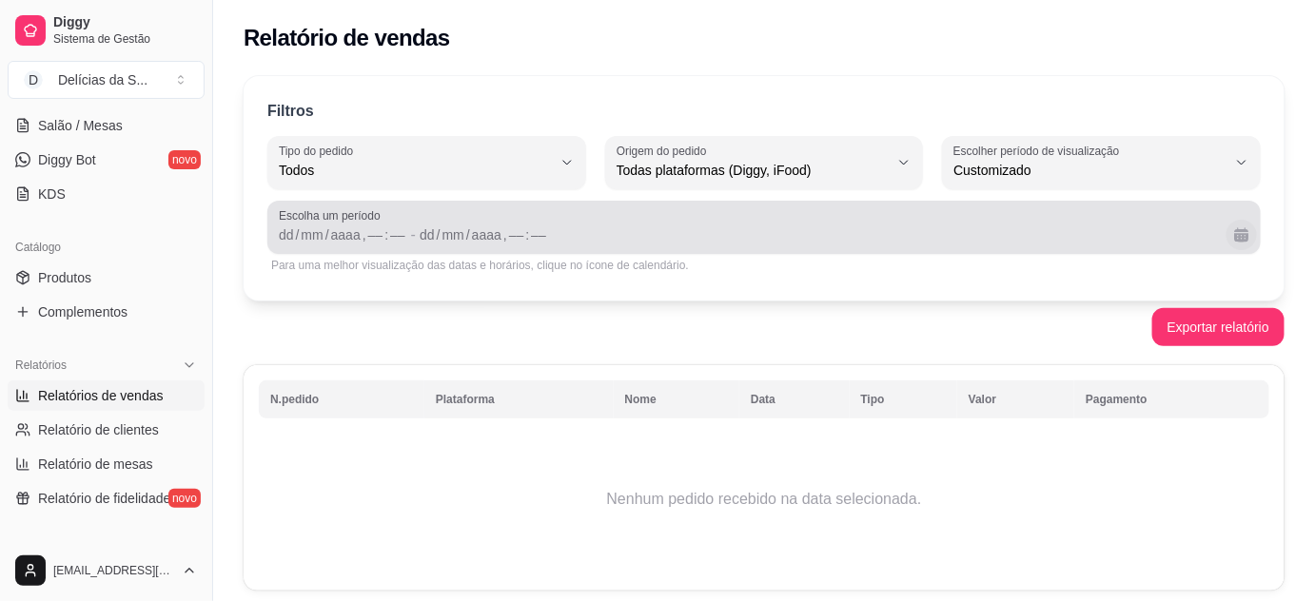
click at [1238, 236] on button "Calendário" at bounding box center [1241, 235] width 30 height 30
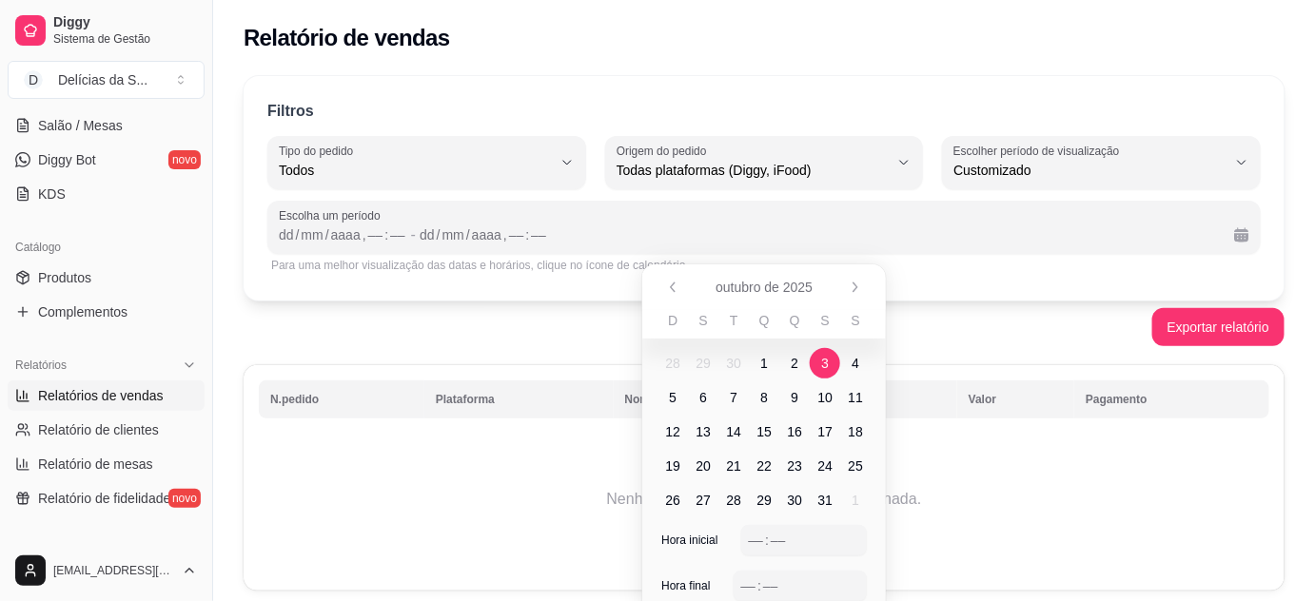
click at [827, 364] on span "3" at bounding box center [825, 363] width 8 height 19
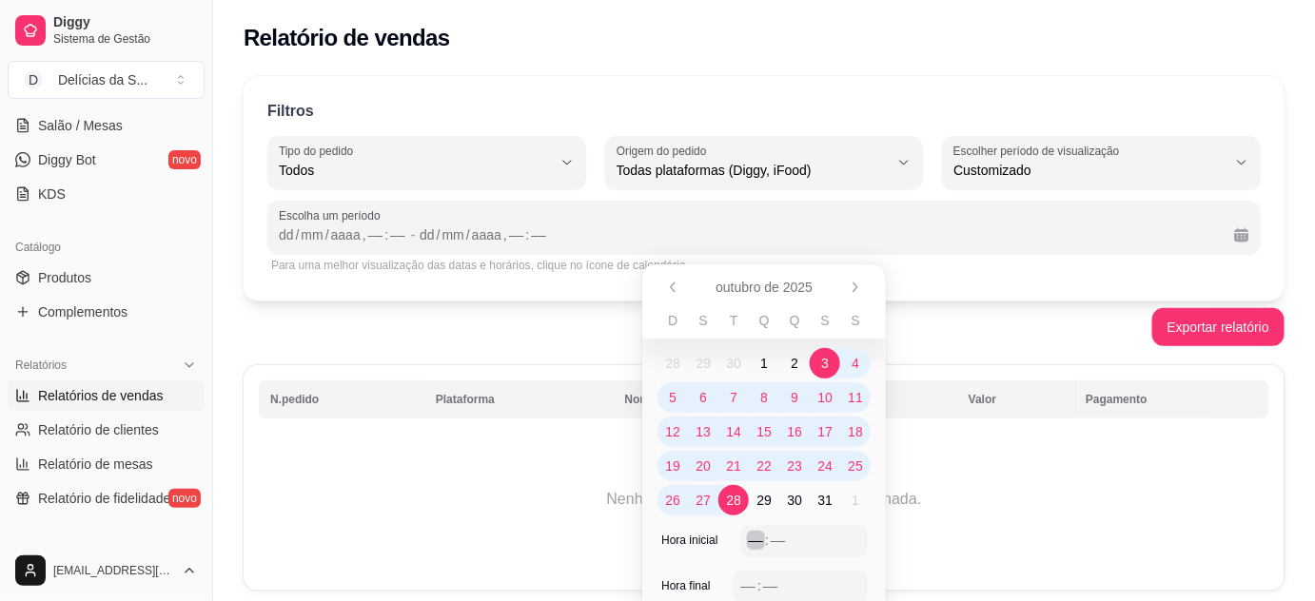
click at [754, 542] on div "––" at bounding box center [756, 540] width 19 height 19
click at [741, 585] on div "–– : ––" at bounding box center [801, 586] width 134 height 30
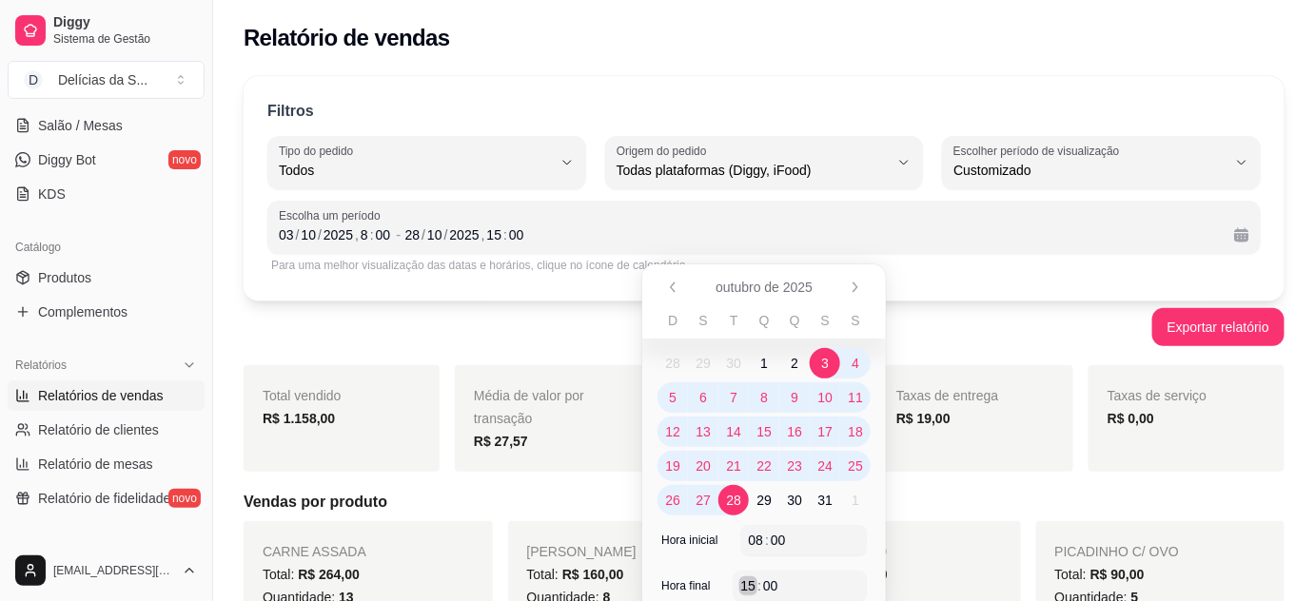
scroll to position [172, 0]
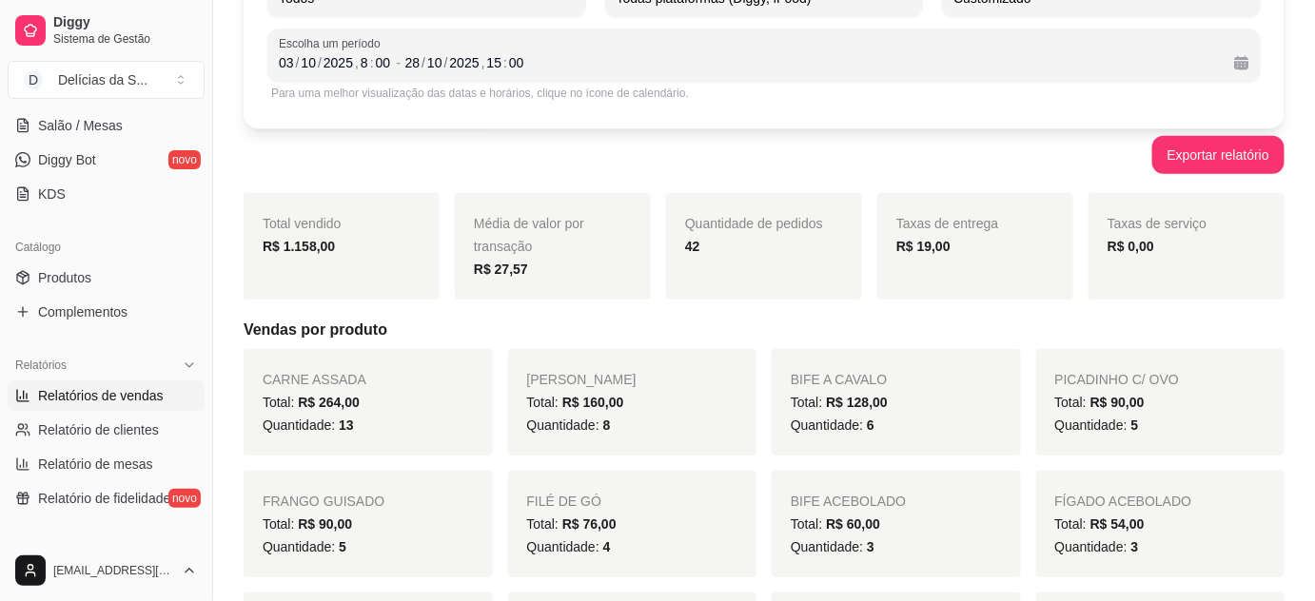
click at [509, 161] on div "Exportar relatório" at bounding box center [764, 155] width 1041 height 38
